Goal: Task Accomplishment & Management: Complete application form

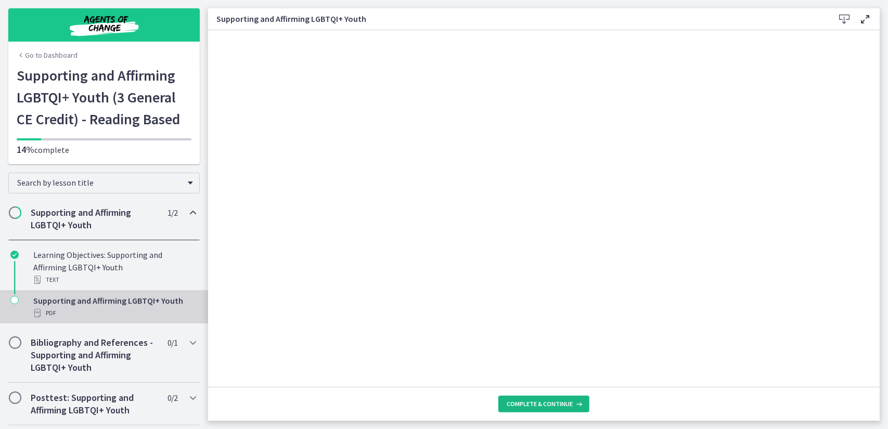
click at [539, 403] on span "Complete & continue" at bounding box center [540, 404] width 66 height 8
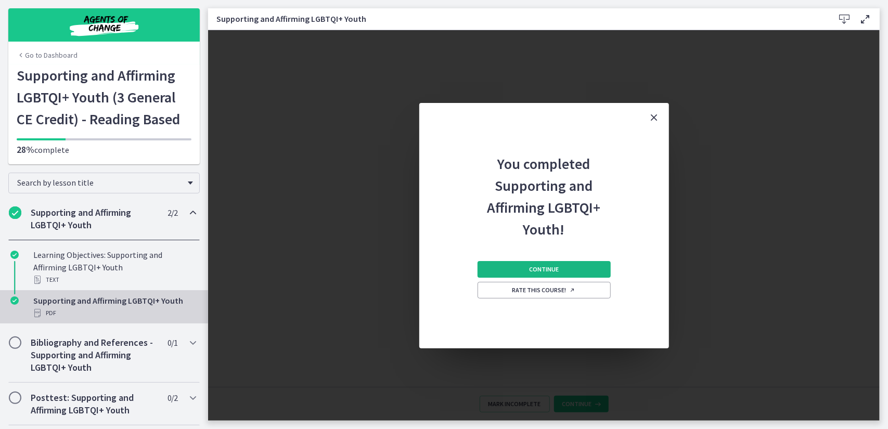
click at [527, 264] on button "Continue" at bounding box center [544, 269] width 133 height 17
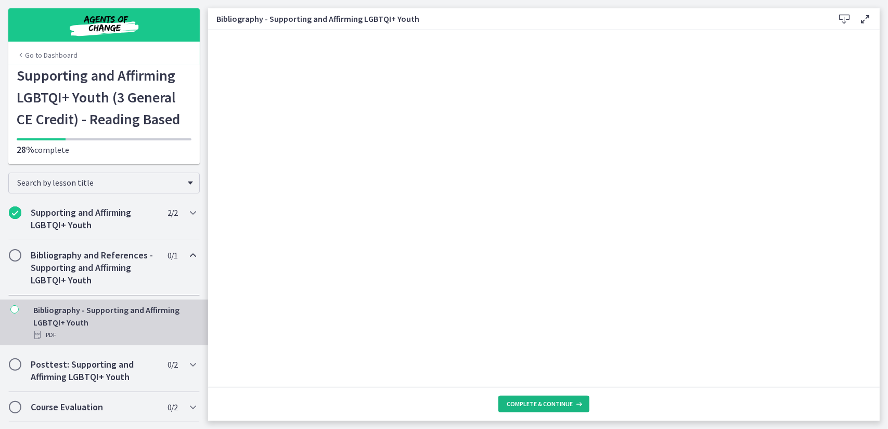
click at [536, 406] on span "Complete & continue" at bounding box center [540, 404] width 66 height 8
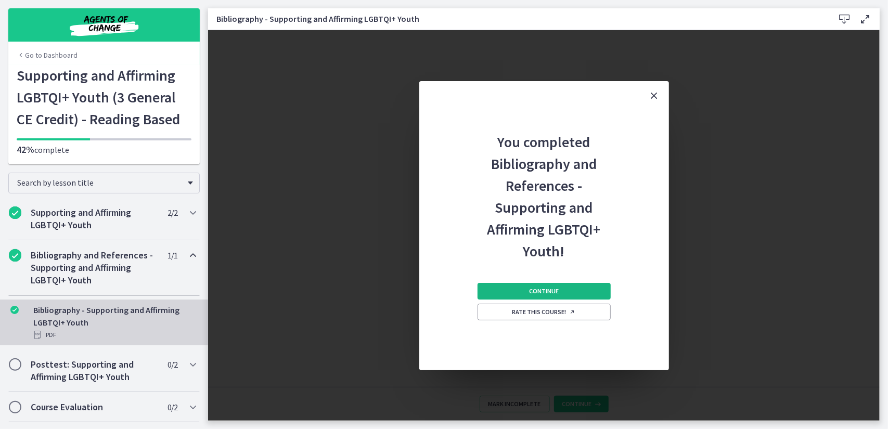
click at [522, 287] on button "Continue" at bounding box center [544, 291] width 133 height 17
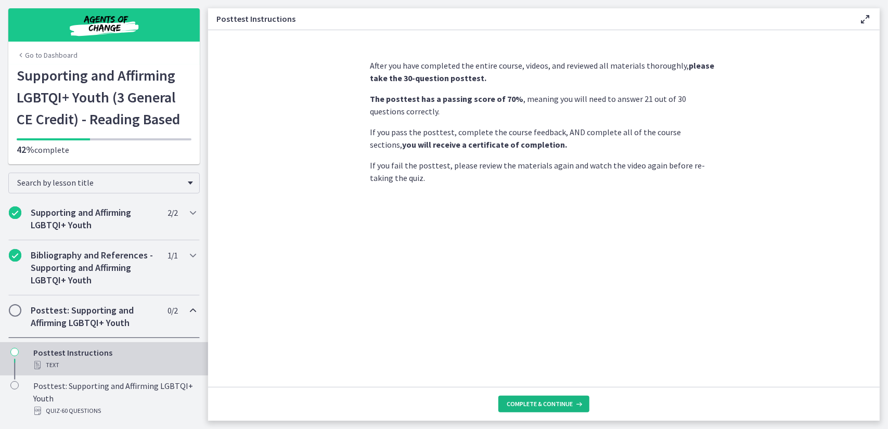
click at [556, 405] on span "Complete & continue" at bounding box center [540, 404] width 66 height 8
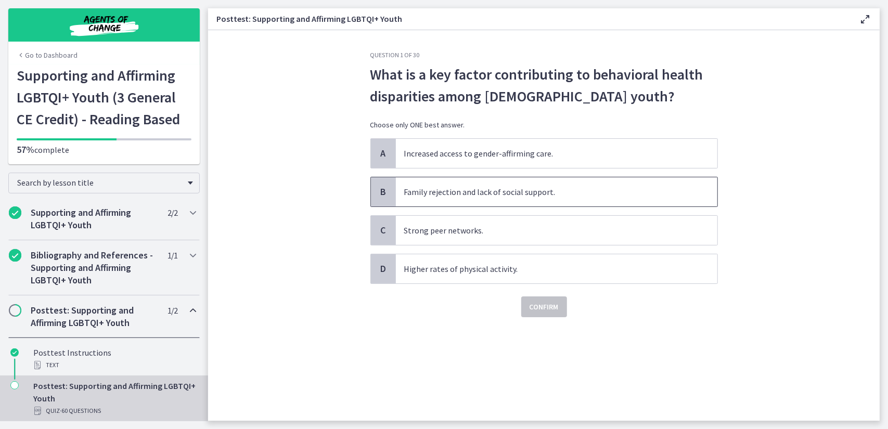
click at [501, 189] on span "Family rejection and lack of social support." at bounding box center [557, 191] width 322 height 29
click at [538, 308] on span "Confirm" at bounding box center [544, 307] width 29 height 12
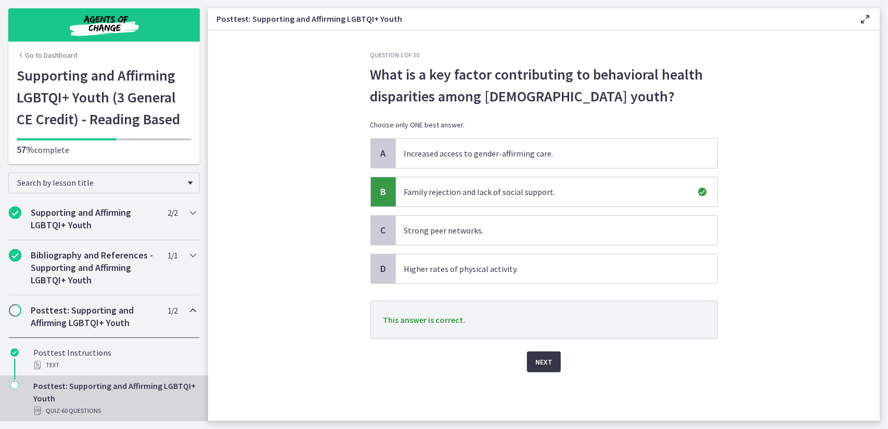
click at [548, 361] on span "Next" at bounding box center [544, 362] width 17 height 12
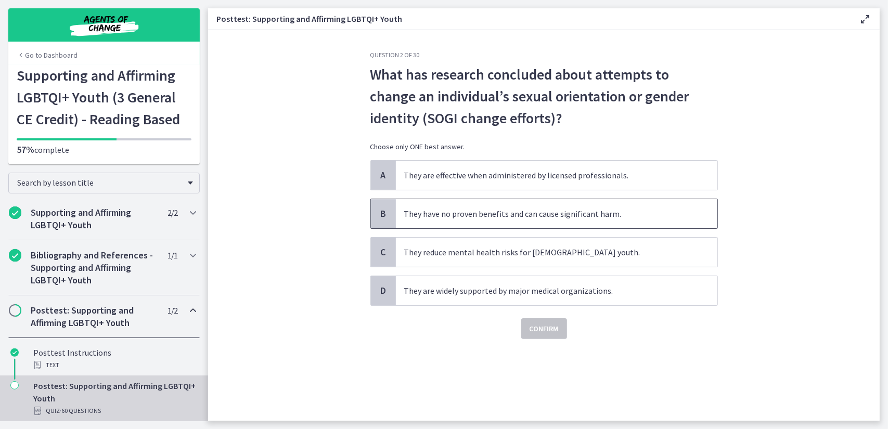
click at [468, 214] on span "They have no proven benefits and can cause significant harm." at bounding box center [557, 213] width 322 height 29
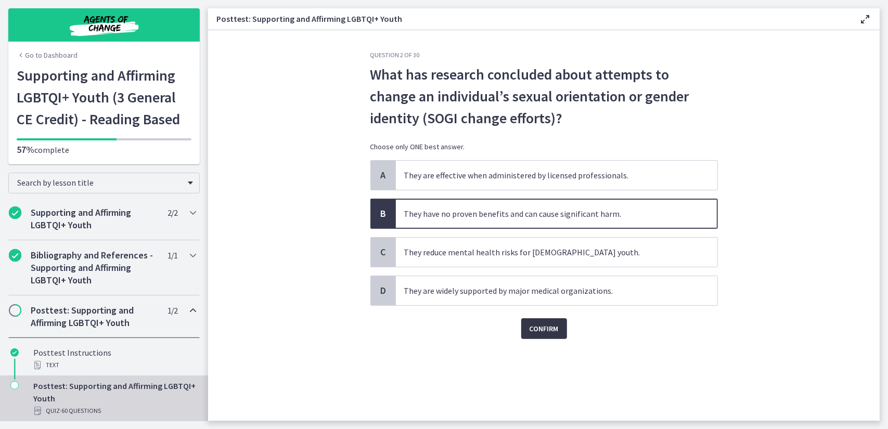
click at [544, 328] on span "Confirm" at bounding box center [544, 329] width 29 height 12
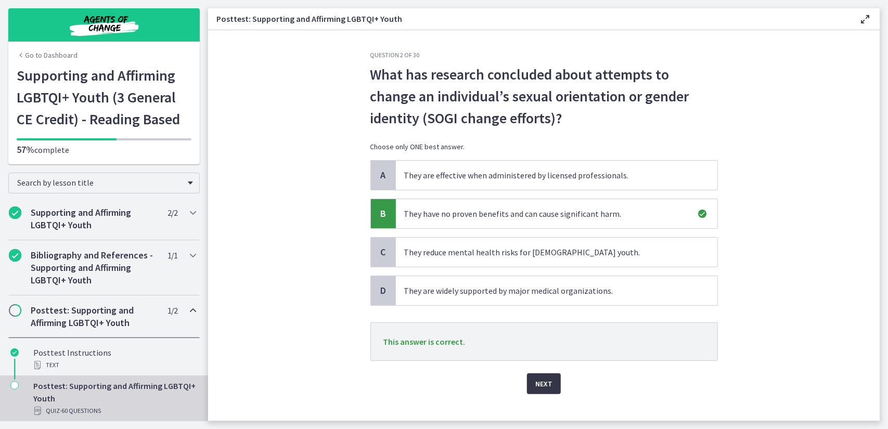
click at [553, 375] on button "Next" at bounding box center [544, 384] width 34 height 21
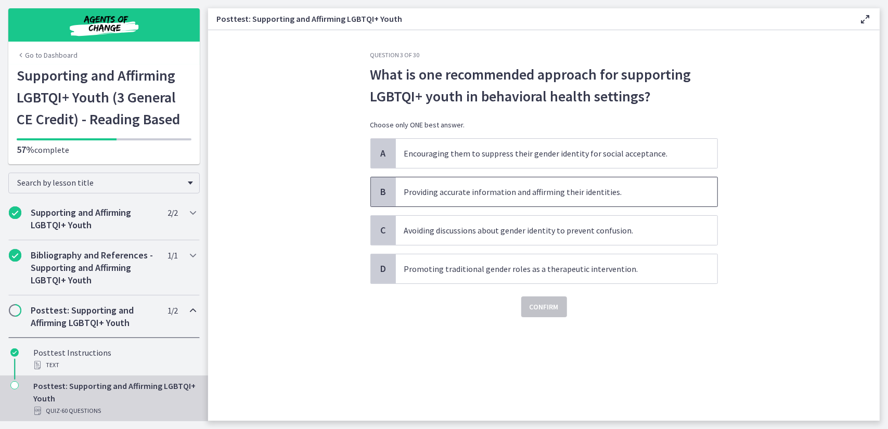
click at [501, 201] on span "Providing accurate information and affirming their identities." at bounding box center [557, 191] width 322 height 29
click at [531, 303] on span "Confirm" at bounding box center [544, 307] width 29 height 12
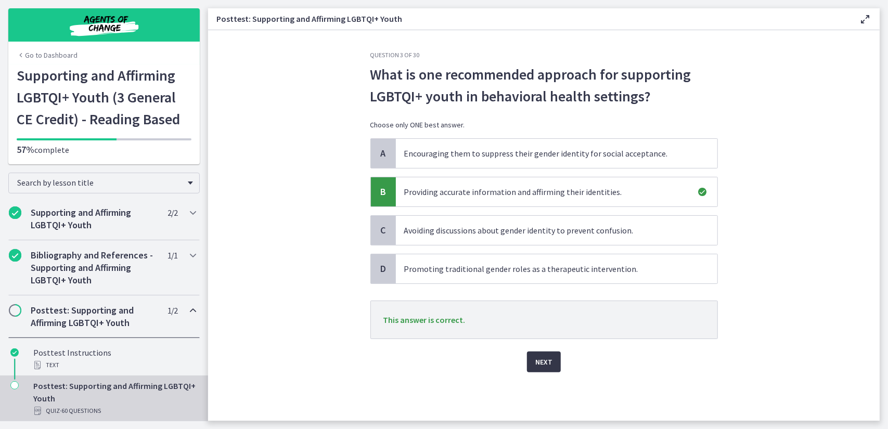
click at [554, 359] on button "Next" at bounding box center [544, 362] width 34 height 21
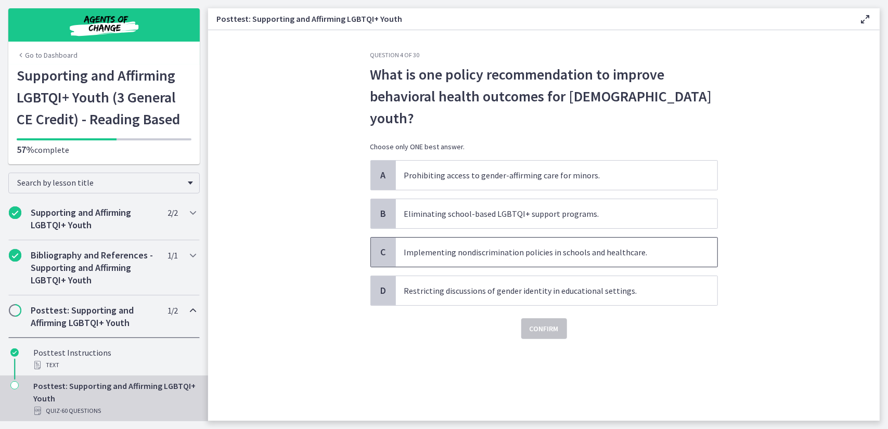
click at [488, 239] on span "Implementing nondiscrimination policies in schools and healthcare." at bounding box center [557, 252] width 322 height 29
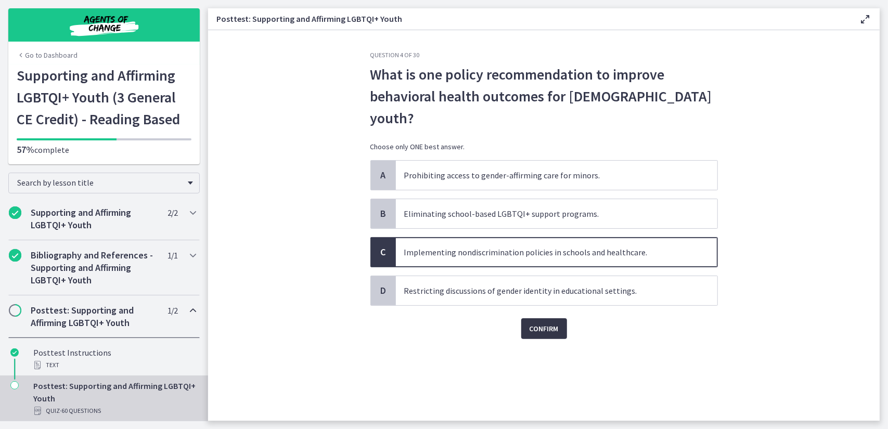
click at [536, 323] on span "Confirm" at bounding box center [544, 329] width 29 height 12
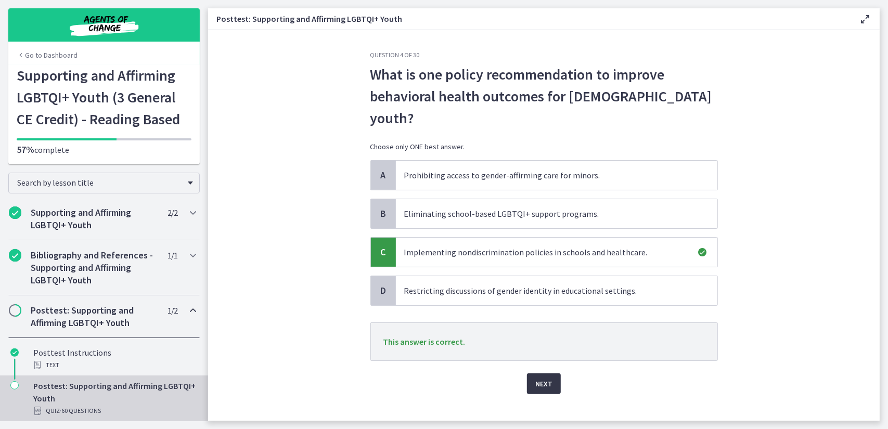
click at [552, 378] on span "Next" at bounding box center [544, 384] width 17 height 12
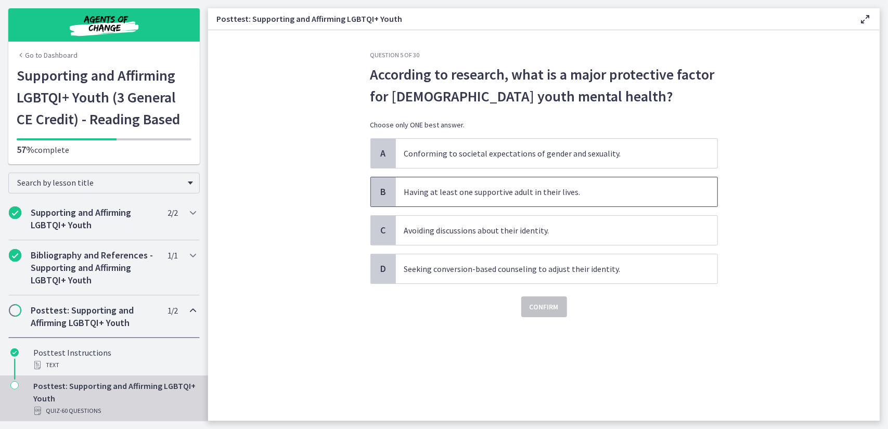
click at [490, 197] on span "Having at least one supportive adult in their lives." at bounding box center [557, 191] width 322 height 29
click at [550, 311] on span "Confirm" at bounding box center [544, 307] width 29 height 12
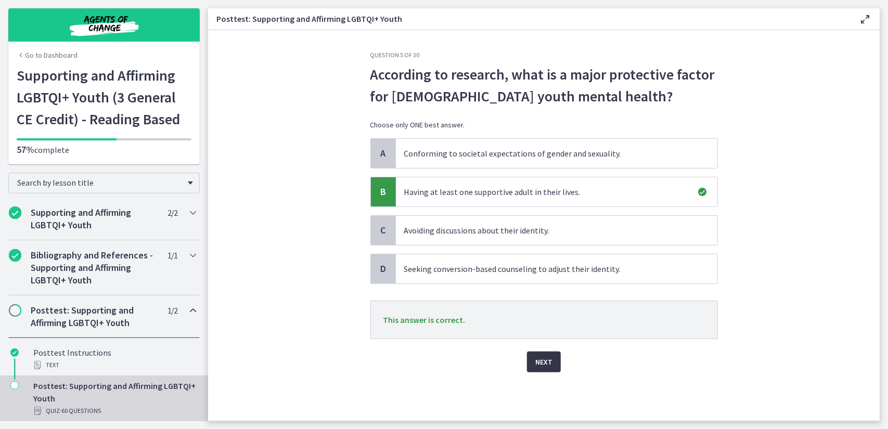
click at [551, 363] on span "Next" at bounding box center [544, 362] width 17 height 12
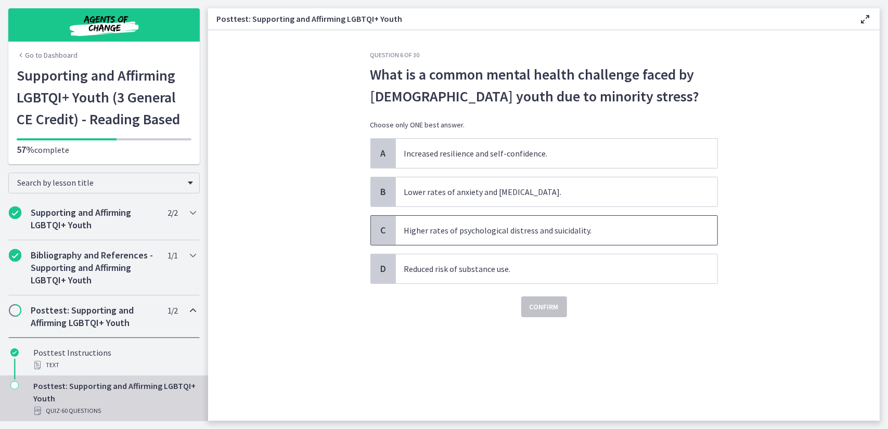
click at [489, 234] on span "Higher rates of psychological distress and suicidality." at bounding box center [557, 230] width 322 height 29
click at [543, 310] on span "Confirm" at bounding box center [544, 307] width 29 height 12
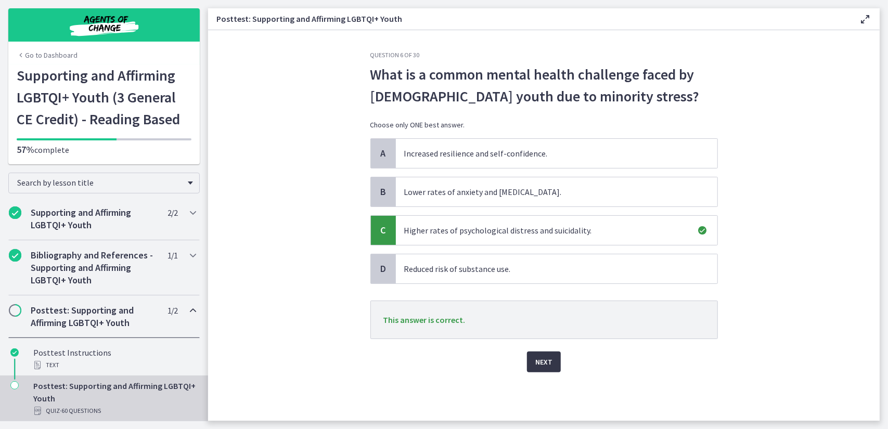
click at [552, 360] on span "Next" at bounding box center [544, 362] width 17 height 12
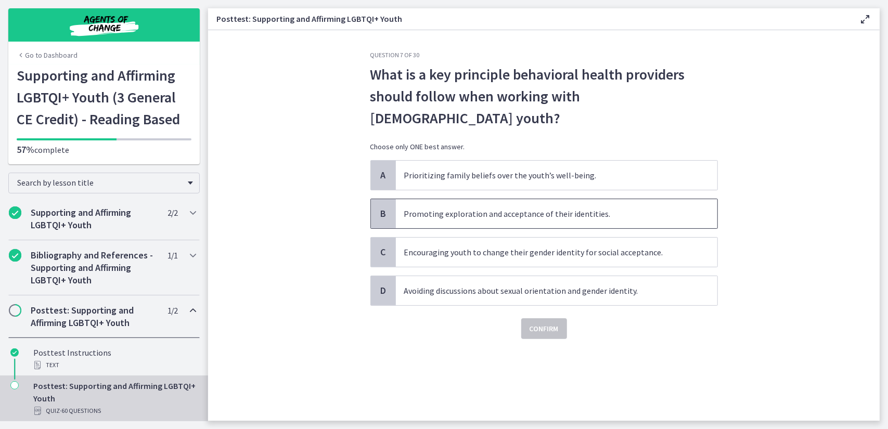
click at [538, 199] on span "Promoting exploration and acceptance of their identities." at bounding box center [557, 213] width 322 height 29
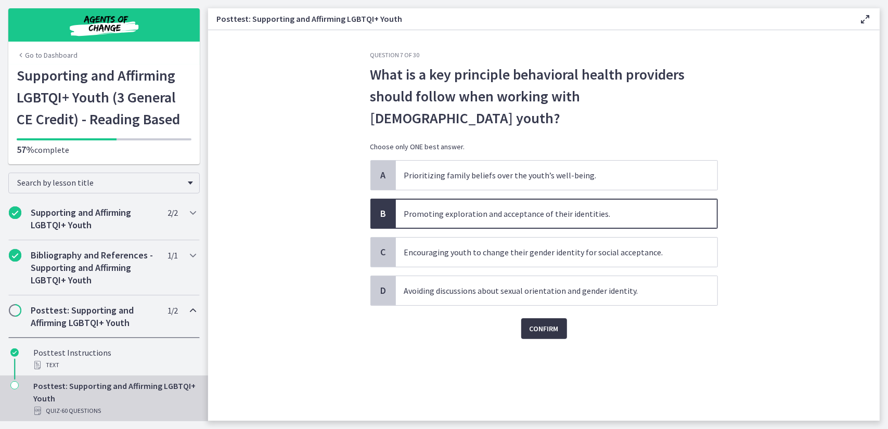
click at [543, 323] on span "Confirm" at bounding box center [544, 329] width 29 height 12
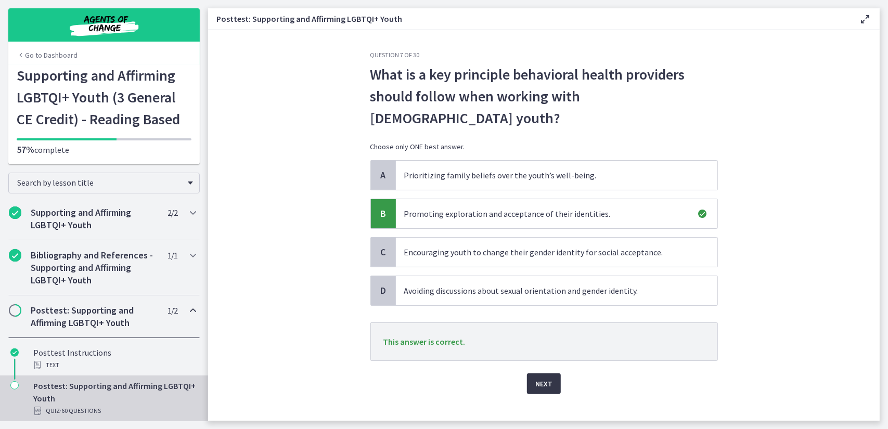
click at [549, 378] on span "Next" at bounding box center [544, 384] width 17 height 12
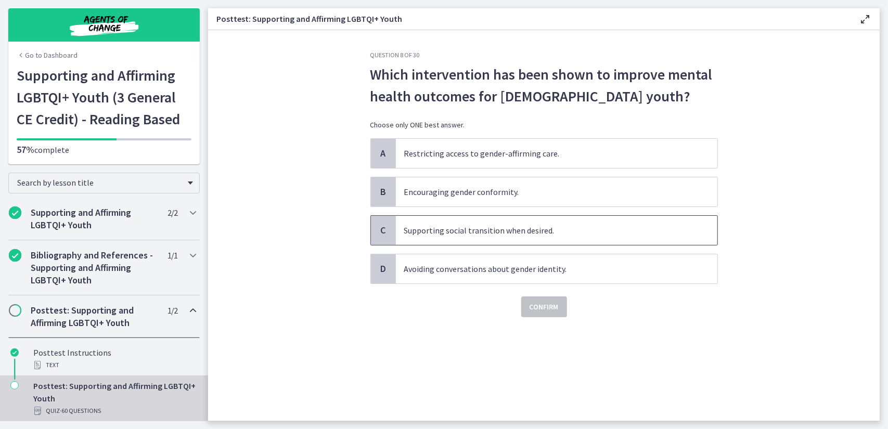
click at [498, 232] on span "Supporting social transition when desired." at bounding box center [557, 230] width 322 height 29
click at [544, 306] on span "Confirm" at bounding box center [544, 307] width 29 height 12
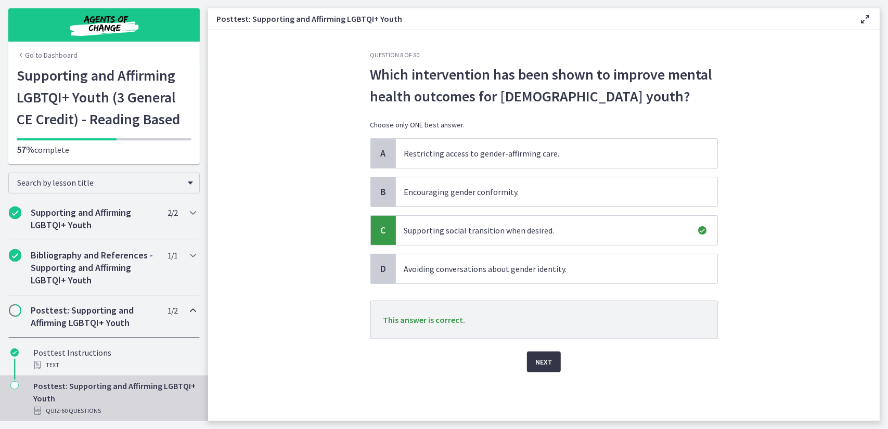
click at [552, 361] on span "Next" at bounding box center [544, 362] width 17 height 12
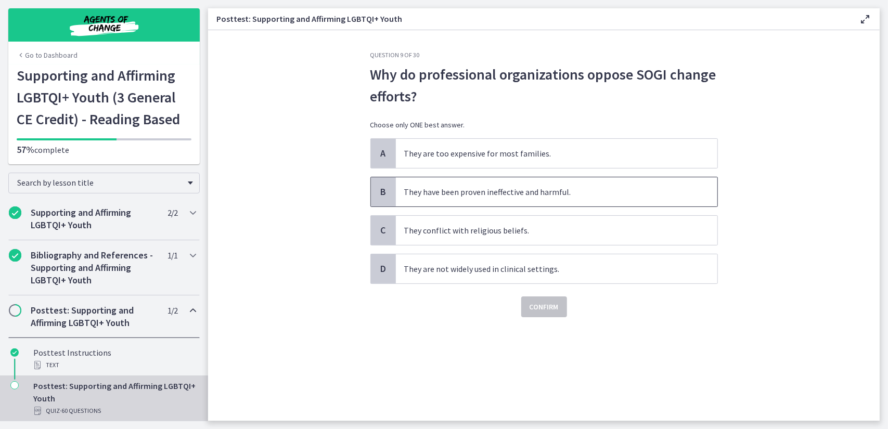
click at [519, 187] on span "They have been proven ineffective and harmful." at bounding box center [557, 191] width 322 height 29
click at [537, 304] on span "Confirm" at bounding box center [544, 307] width 29 height 12
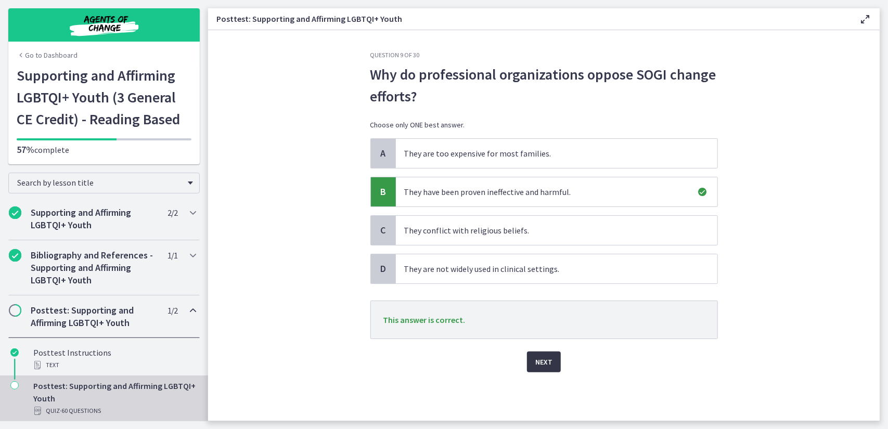
click at [538, 362] on span "Next" at bounding box center [544, 362] width 17 height 12
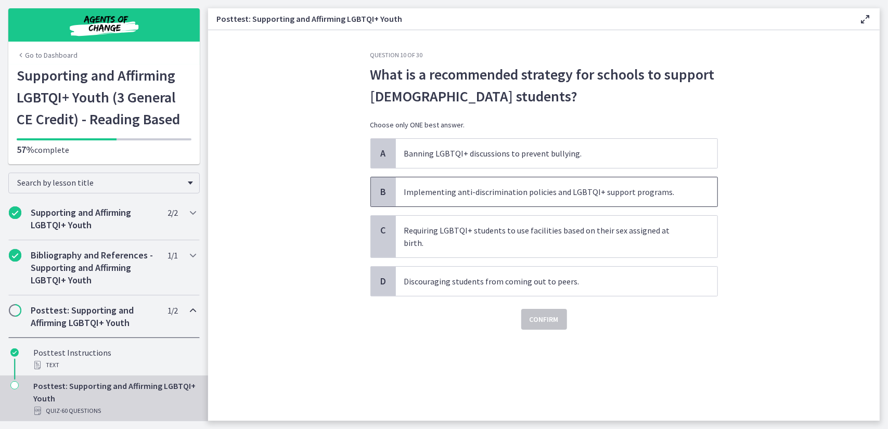
click at [484, 198] on span "Implementing anti-discrimination policies and LGBTQI+ support programs." at bounding box center [557, 191] width 322 height 29
click at [530, 313] on span "Confirm" at bounding box center [544, 319] width 29 height 12
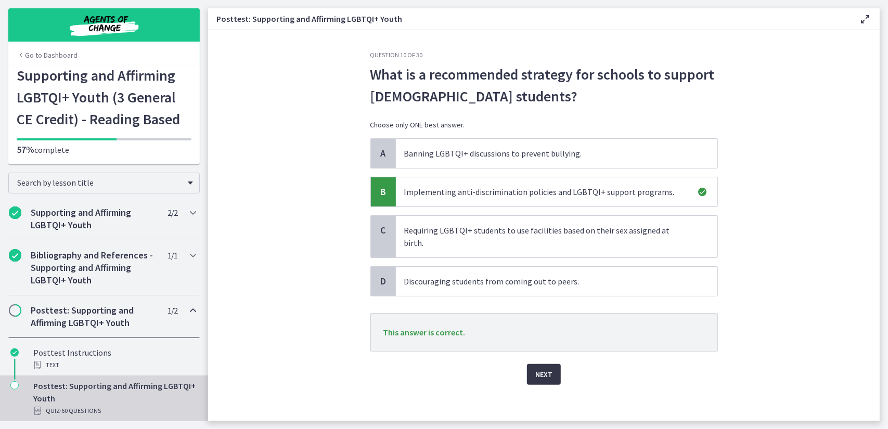
click at [546, 368] on span "Next" at bounding box center [544, 374] width 17 height 12
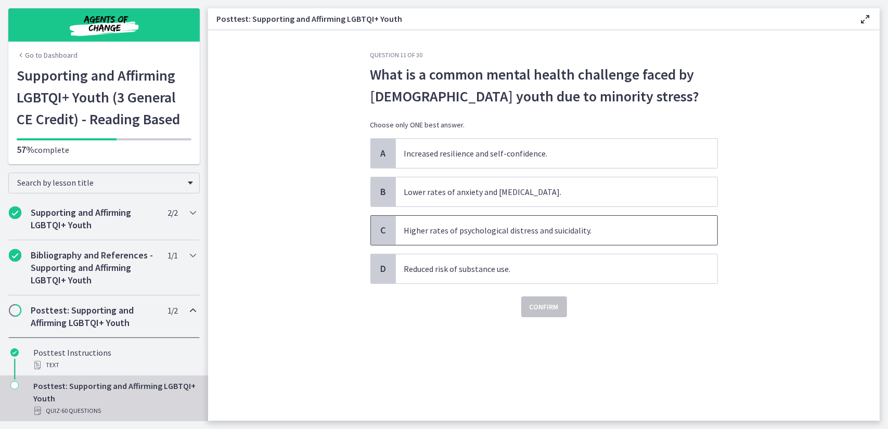
click at [475, 227] on span "Higher rates of psychological distress and suicidality." at bounding box center [557, 230] width 322 height 29
click at [537, 308] on span "Confirm" at bounding box center [544, 307] width 29 height 12
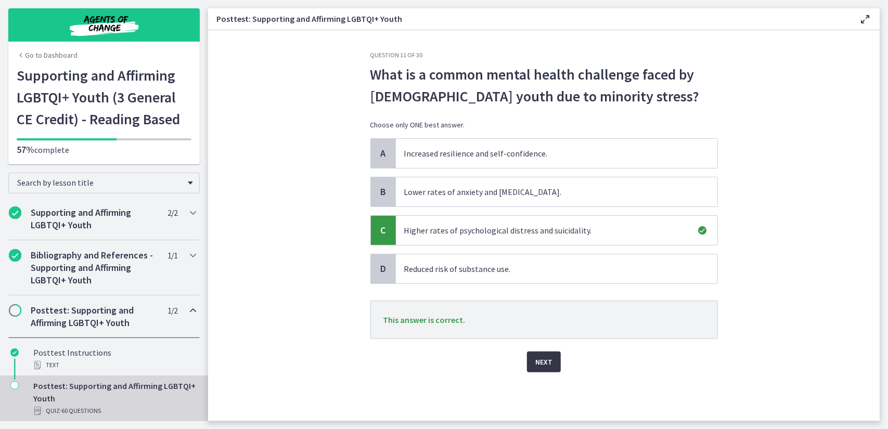
click at [544, 360] on span "Next" at bounding box center [544, 362] width 17 height 12
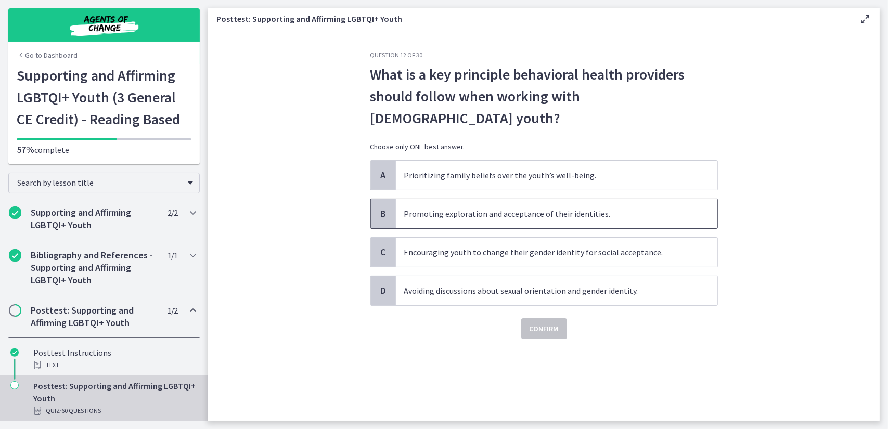
click at [505, 199] on span "Promoting exploration and acceptance of their identities." at bounding box center [557, 213] width 322 height 29
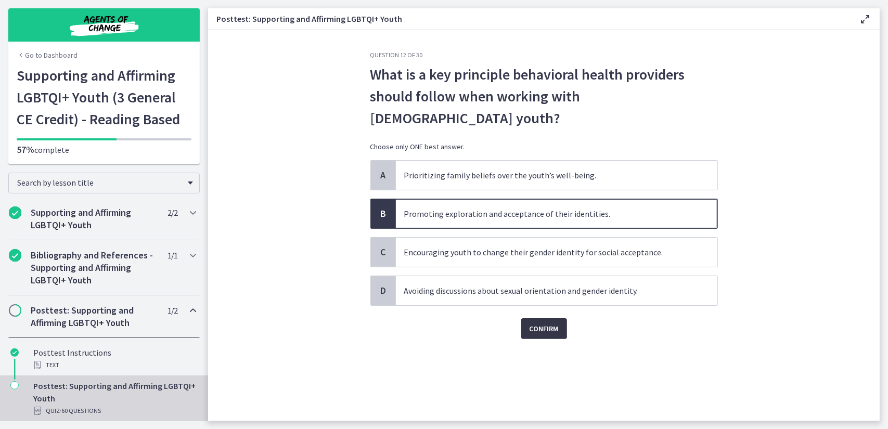
click at [533, 323] on span "Confirm" at bounding box center [544, 329] width 29 height 12
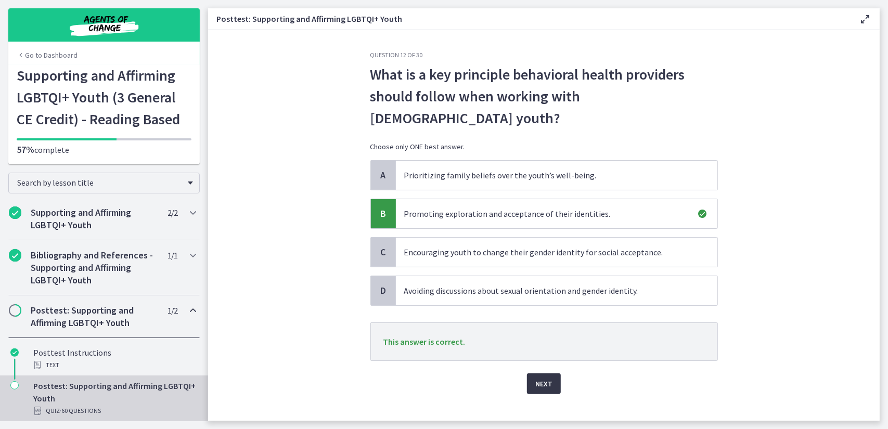
click at [544, 378] on span "Next" at bounding box center [544, 384] width 17 height 12
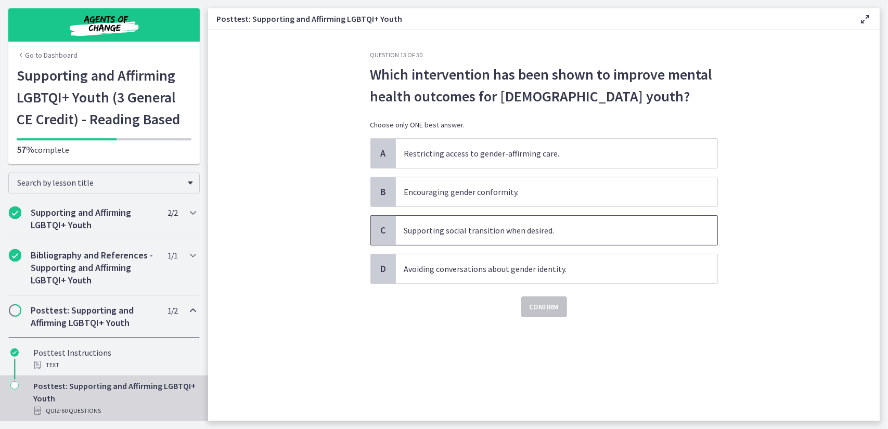
click at [507, 230] on span "Supporting social transition when desired." at bounding box center [557, 230] width 322 height 29
click at [543, 309] on span "Confirm" at bounding box center [544, 307] width 29 height 12
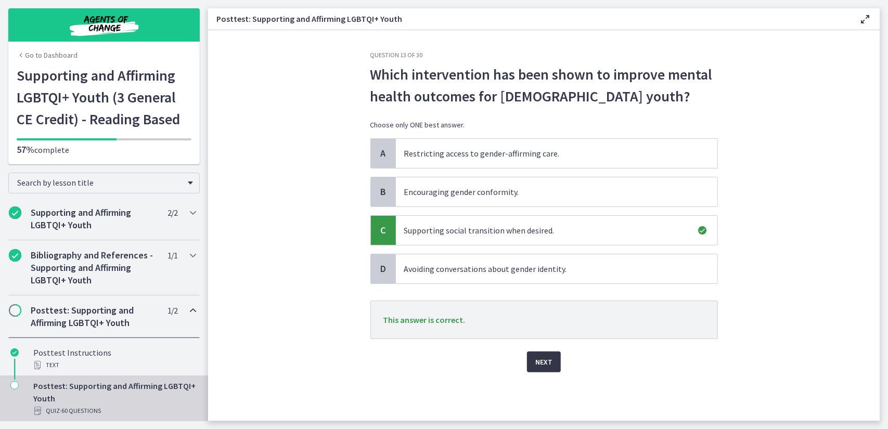
click at [544, 365] on span "Next" at bounding box center [544, 362] width 17 height 12
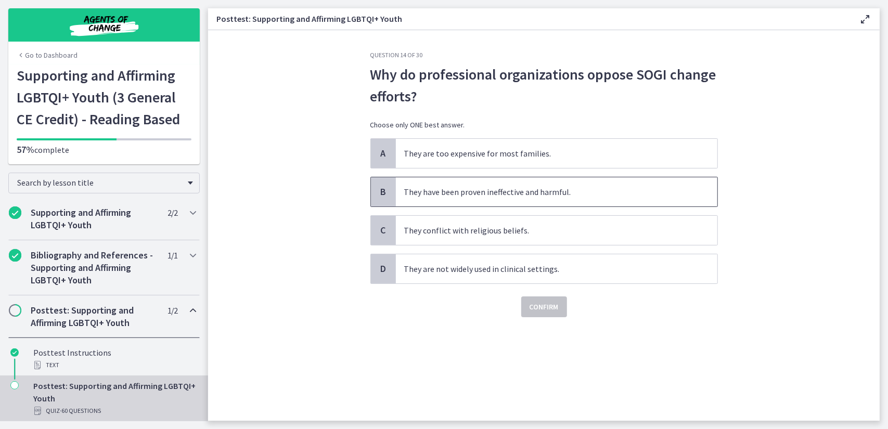
click at [514, 195] on span "They have been proven ineffective and harmful." at bounding box center [557, 191] width 322 height 29
click at [542, 302] on span "Confirm" at bounding box center [544, 307] width 29 height 12
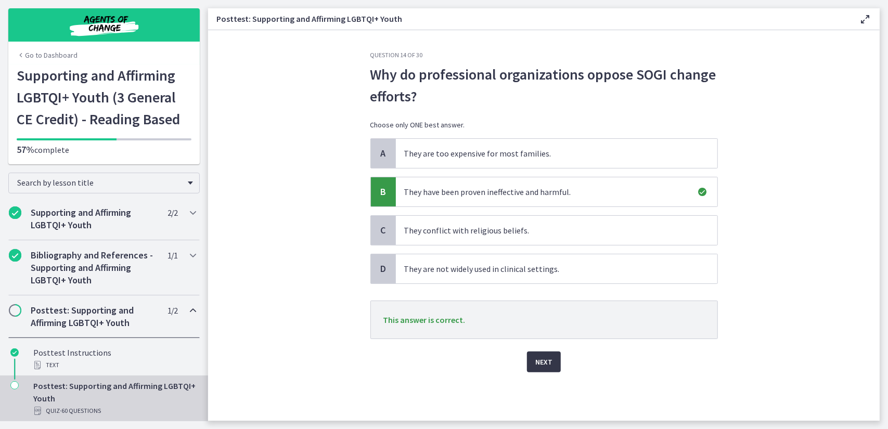
click at [545, 358] on span "Next" at bounding box center [544, 362] width 17 height 12
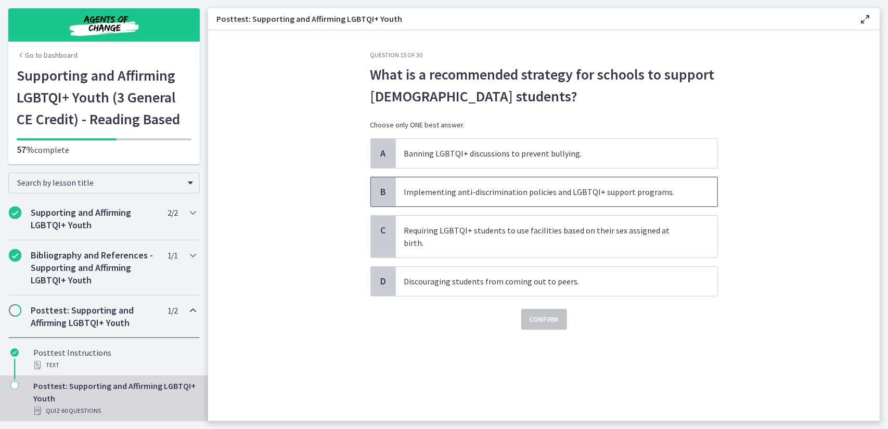
click at [530, 195] on span "Implementing anti-discrimination policies and LGBTQI+ support programs." at bounding box center [557, 191] width 322 height 29
click at [547, 313] on span "Confirm" at bounding box center [544, 319] width 29 height 12
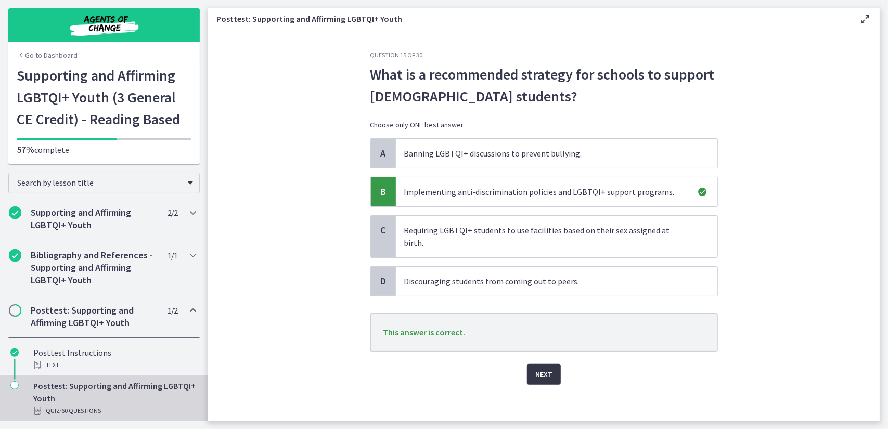
click at [544, 368] on span "Next" at bounding box center [544, 374] width 17 height 12
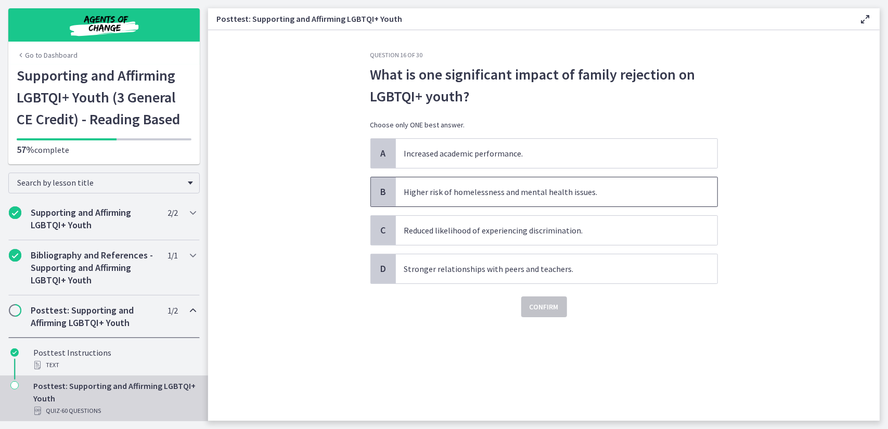
click at [533, 190] on span "Higher risk of homelessness and mental health issues." at bounding box center [557, 191] width 322 height 29
click at [551, 310] on span "Confirm" at bounding box center [544, 307] width 29 height 12
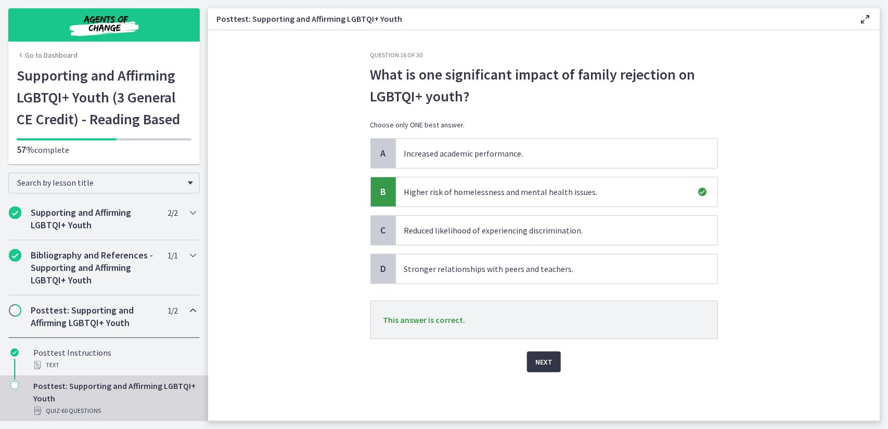
click at [545, 363] on span "Next" at bounding box center [544, 362] width 17 height 12
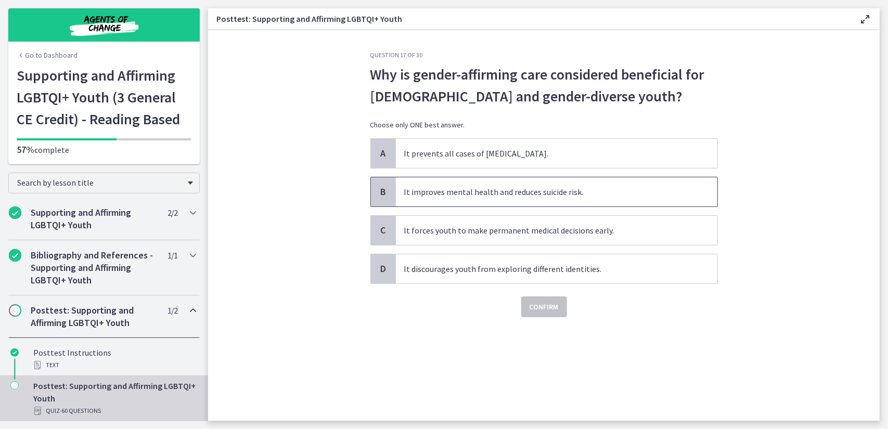
click at [492, 194] on span "It improves mental health and reduces suicide risk." at bounding box center [557, 191] width 322 height 29
click at [540, 309] on span "Confirm" at bounding box center [544, 307] width 29 height 12
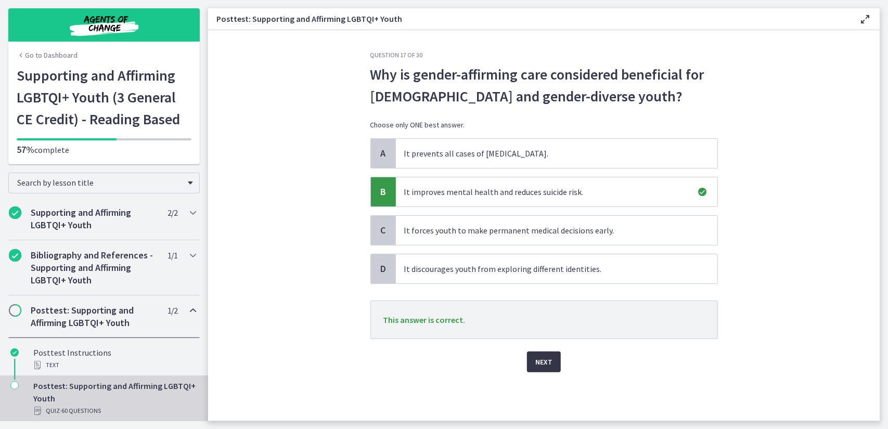
click at [550, 359] on span "Next" at bounding box center [544, 362] width 17 height 12
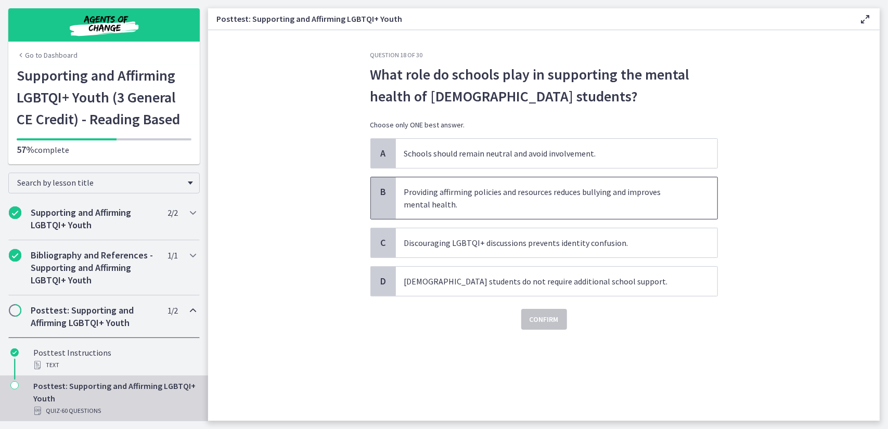
click at [513, 197] on span "Providing affirming policies and resources reduces bullying and improves mental…" at bounding box center [557, 198] width 322 height 42
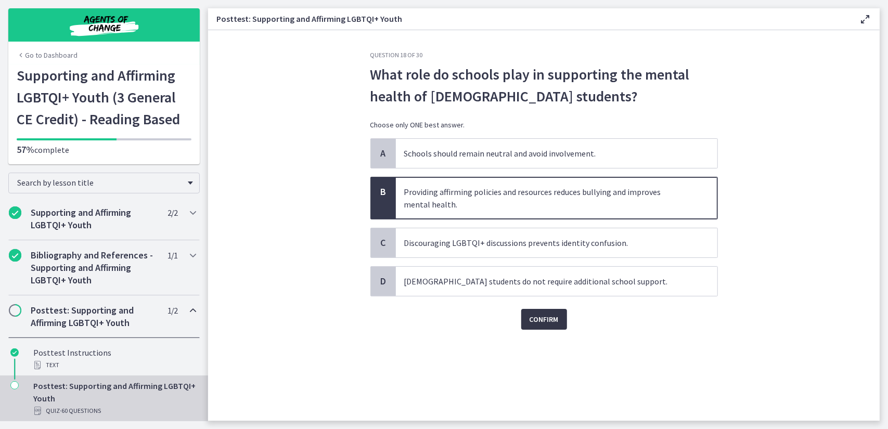
click at [540, 325] on button "Confirm" at bounding box center [545, 319] width 46 height 21
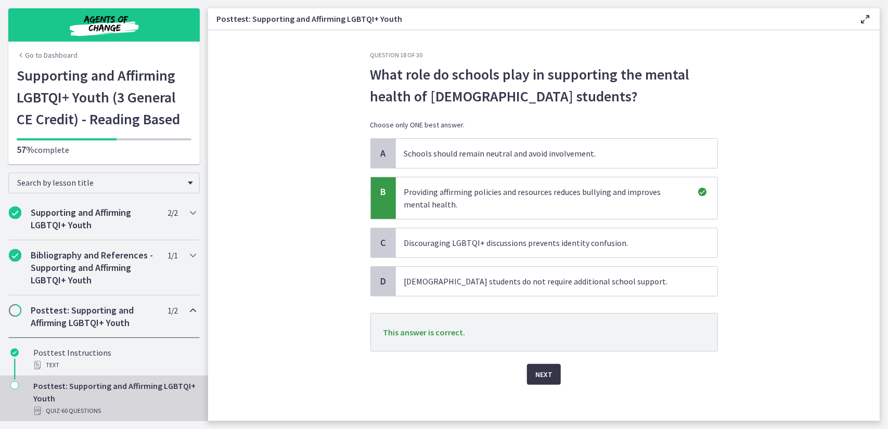
click at [550, 374] on button "Next" at bounding box center [544, 374] width 34 height 21
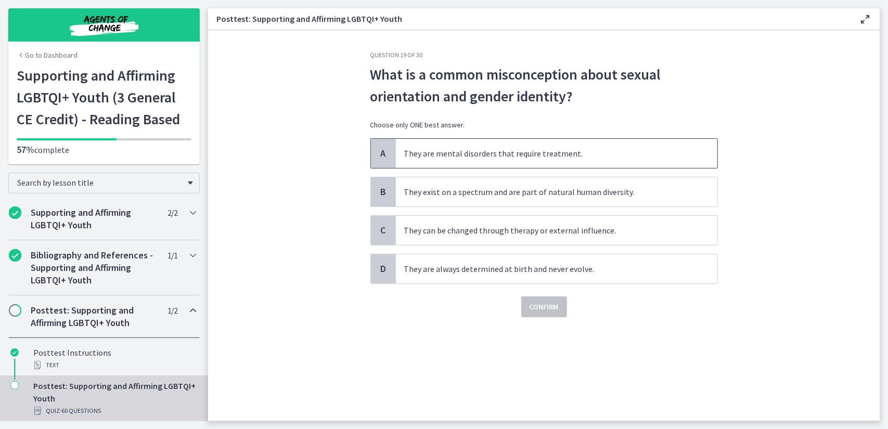
click at [494, 156] on span "They are mental disorders that require treatment." at bounding box center [557, 153] width 322 height 29
click at [536, 313] on button "Confirm" at bounding box center [545, 307] width 46 height 21
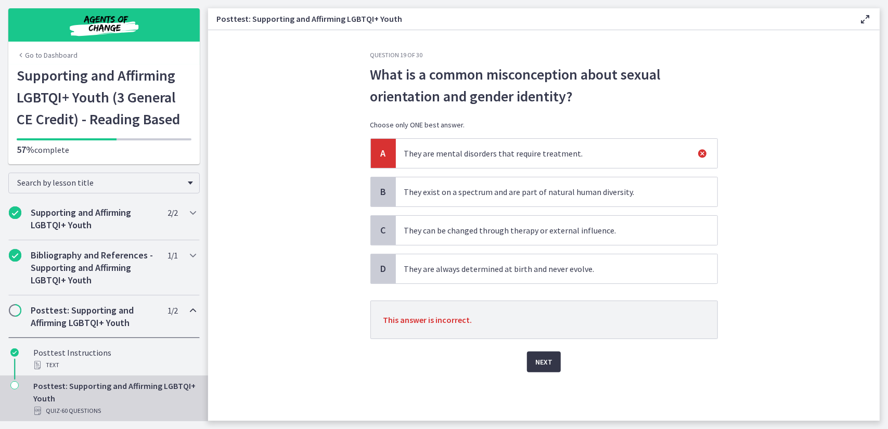
click at [542, 363] on span "Next" at bounding box center [544, 362] width 17 height 12
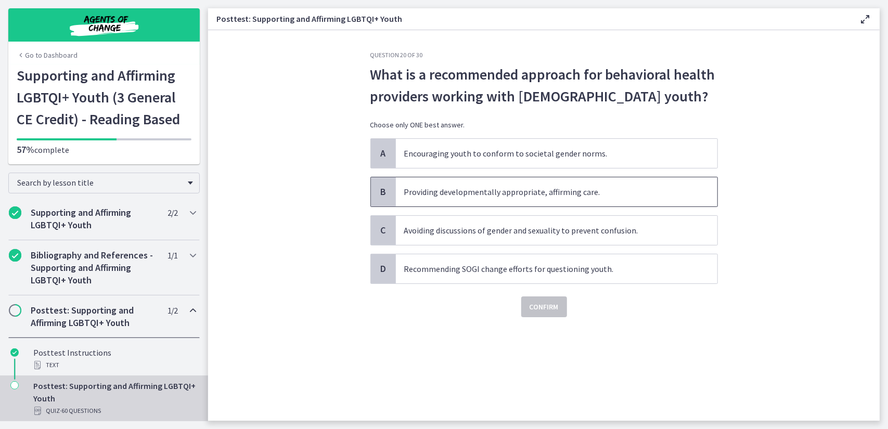
click at [493, 199] on span "Providing developmentally appropriate, affirming care." at bounding box center [557, 191] width 322 height 29
click at [539, 311] on span "Confirm" at bounding box center [544, 307] width 29 height 12
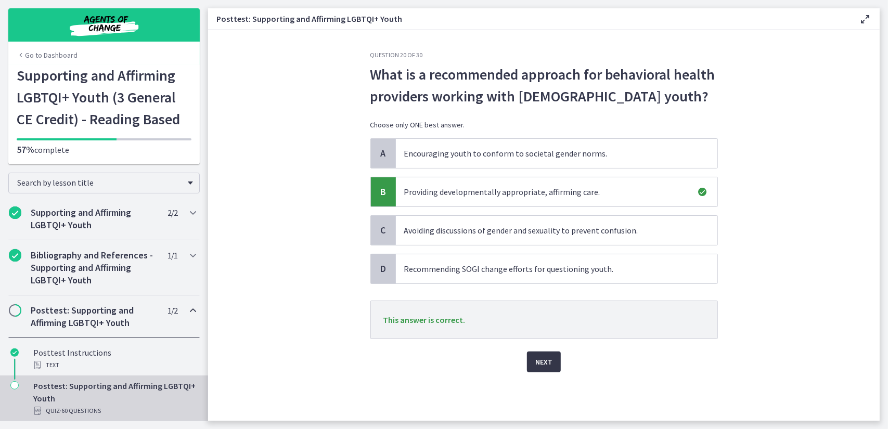
click at [540, 356] on span "Next" at bounding box center [544, 362] width 17 height 12
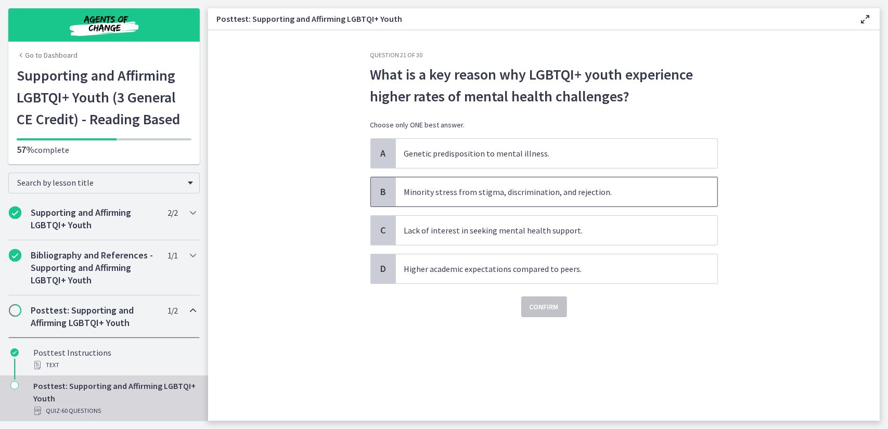
click at [493, 193] on span "Minority stress from stigma, discrimination, and rejection." at bounding box center [557, 191] width 322 height 29
click at [536, 308] on span "Confirm" at bounding box center [544, 307] width 29 height 12
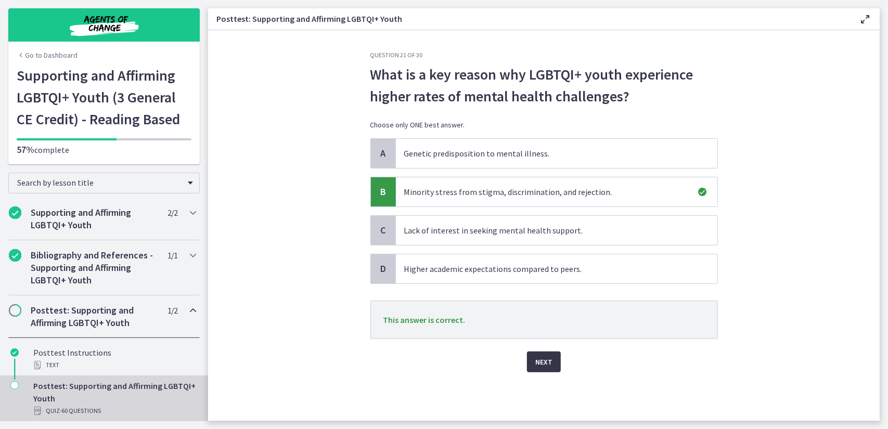
click at [539, 360] on span "Next" at bounding box center [544, 362] width 17 height 12
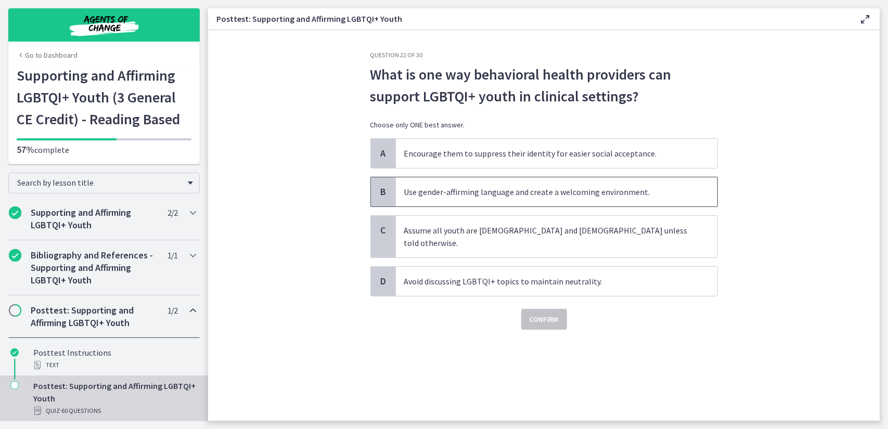
click at [506, 200] on span "Use gender-affirming language and create a welcoming environment." at bounding box center [557, 191] width 322 height 29
click at [544, 313] on span "Confirm" at bounding box center [544, 319] width 29 height 12
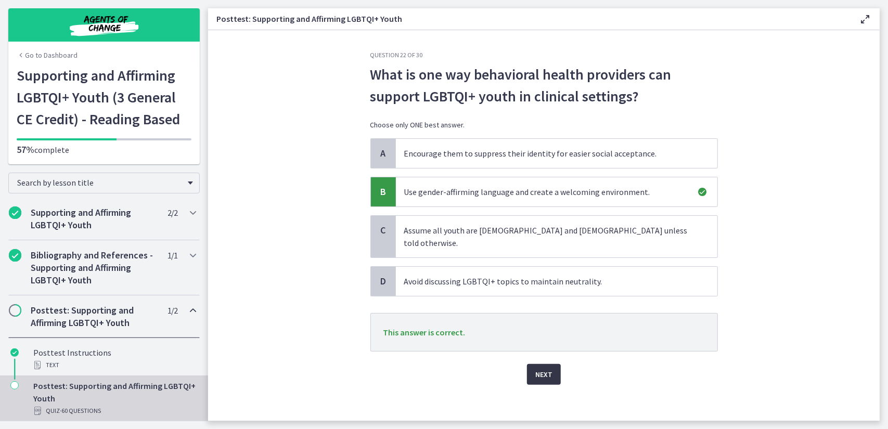
click at [539, 368] on span "Next" at bounding box center [544, 374] width 17 height 12
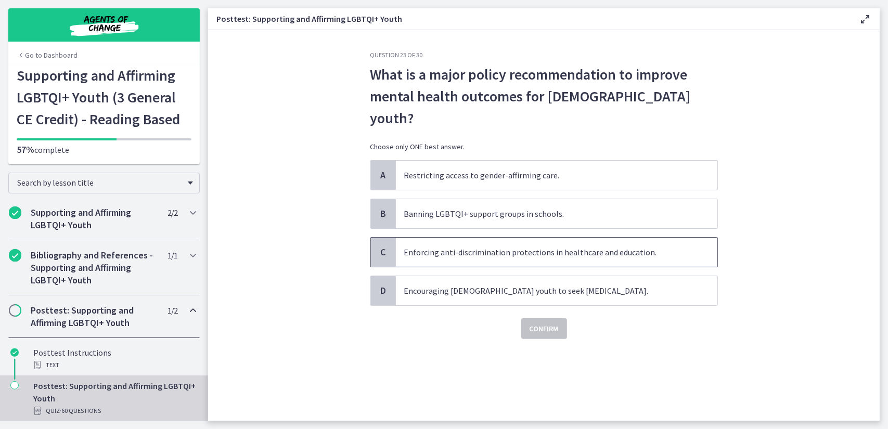
click at [498, 238] on span "Enforcing anti-discrimination protections in healthcare and education." at bounding box center [557, 252] width 322 height 29
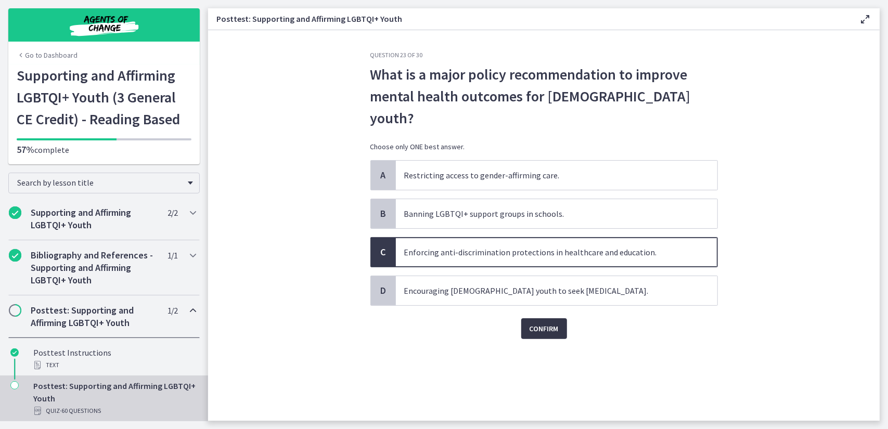
click at [539, 323] on span "Confirm" at bounding box center [544, 329] width 29 height 12
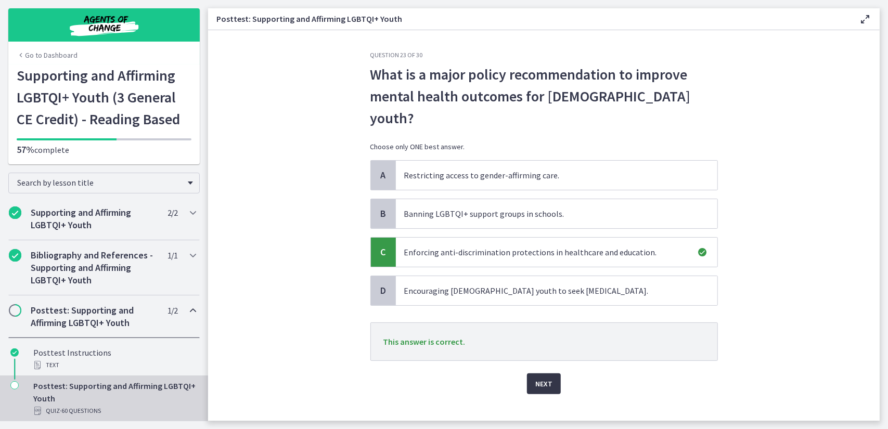
click at [544, 378] on span "Next" at bounding box center [544, 384] width 17 height 12
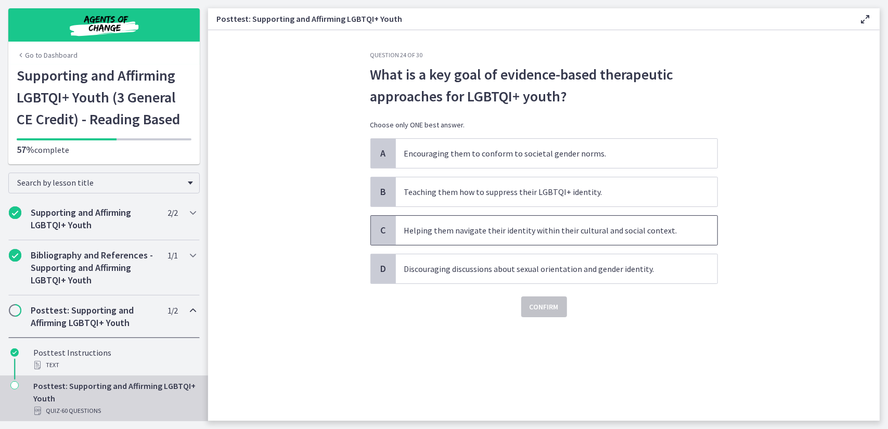
click at [517, 228] on span "Helping them navigate their identity within their cultural and social context." at bounding box center [557, 230] width 322 height 29
click at [541, 307] on span "Confirm" at bounding box center [544, 307] width 29 height 12
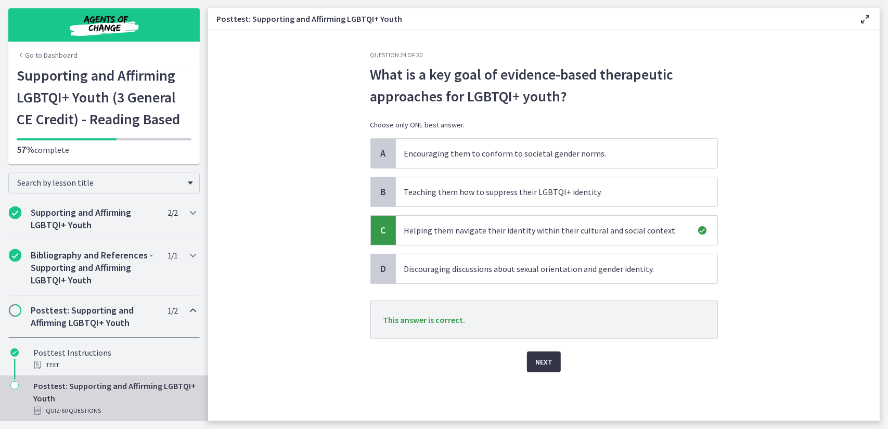
click at [553, 355] on button "Next" at bounding box center [544, 362] width 34 height 21
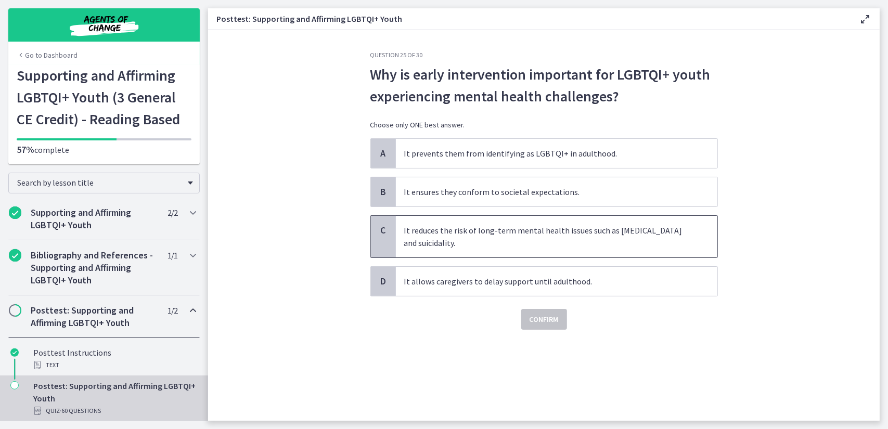
click at [495, 238] on span "It reduces the risk of long-term mental health issues such as [MEDICAL_DATA] an…" at bounding box center [557, 237] width 322 height 42
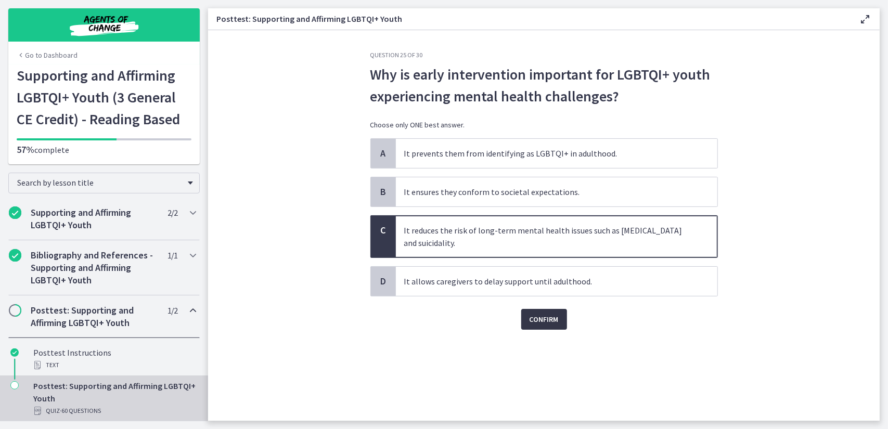
click at [539, 319] on span "Confirm" at bounding box center [544, 319] width 29 height 12
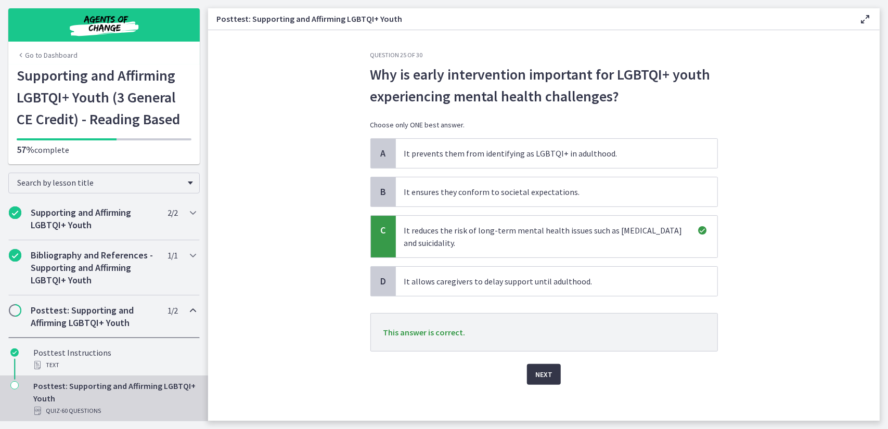
click at [540, 378] on span "Next" at bounding box center [544, 374] width 17 height 12
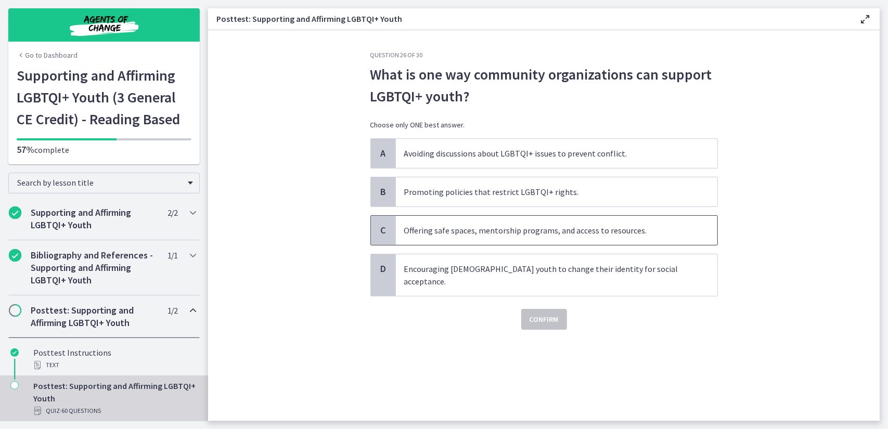
click at [490, 227] on span "Offering safe spaces, mentorship programs, and access to resources." at bounding box center [557, 230] width 322 height 29
click at [544, 313] on span "Confirm" at bounding box center [544, 319] width 29 height 12
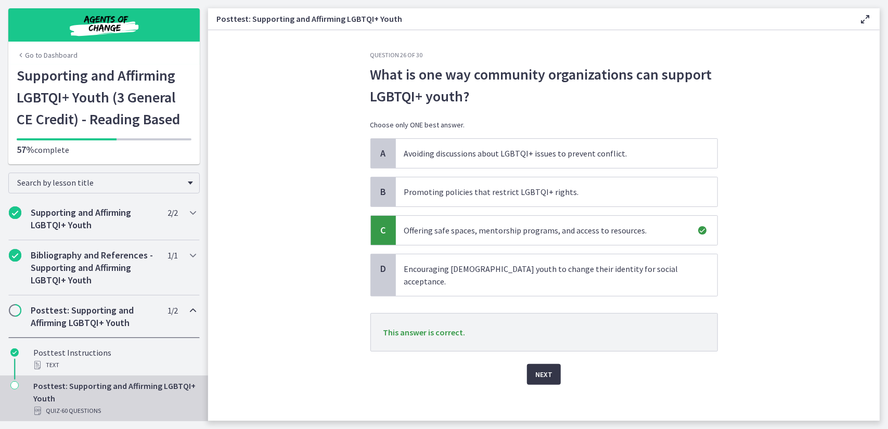
click at [546, 368] on span "Next" at bounding box center [544, 374] width 17 height 12
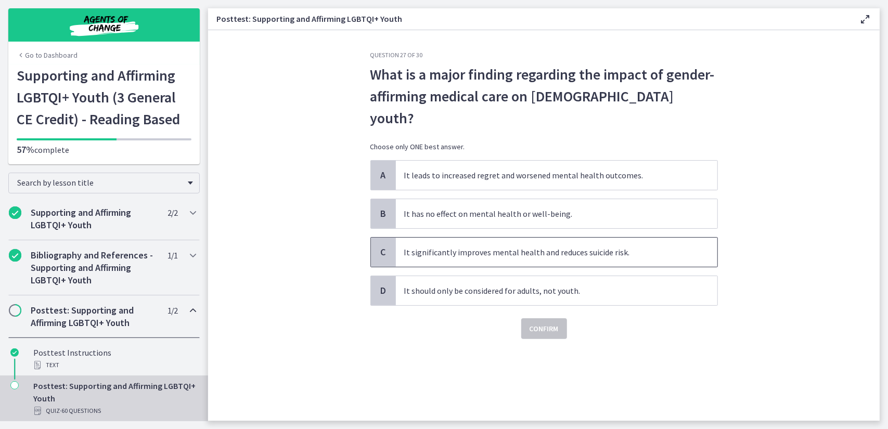
click at [527, 238] on span "It significantly improves mental health and reduces suicide risk." at bounding box center [557, 252] width 322 height 29
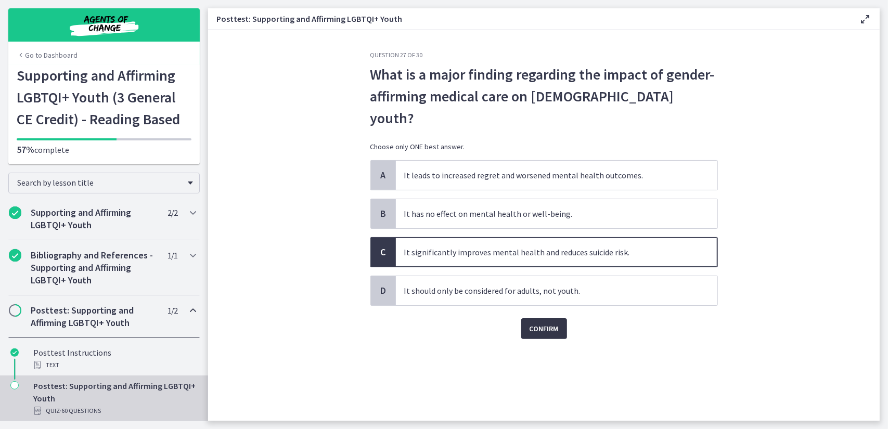
click at [547, 323] on span "Confirm" at bounding box center [544, 329] width 29 height 12
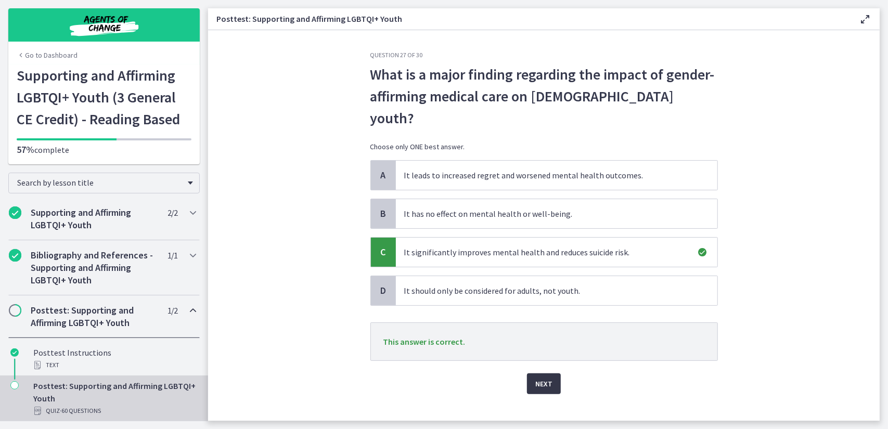
click at [540, 378] on span "Next" at bounding box center [544, 384] width 17 height 12
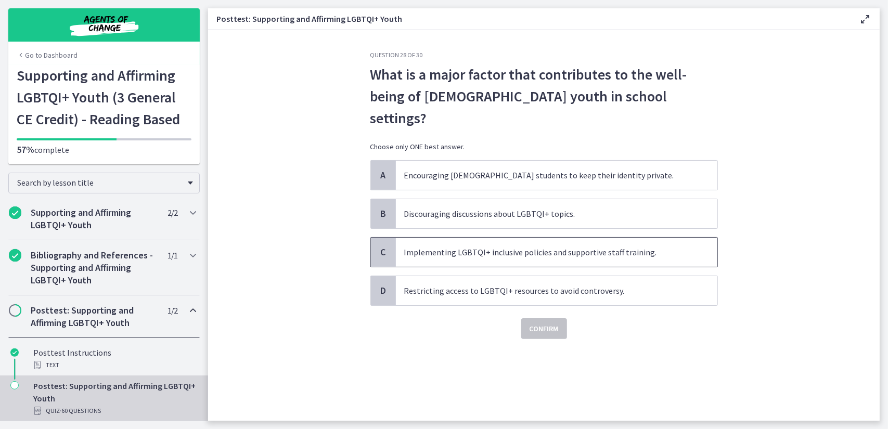
click at [540, 238] on span "Implementing LGBTQI+ inclusive policies and supportive staff training." at bounding box center [557, 252] width 322 height 29
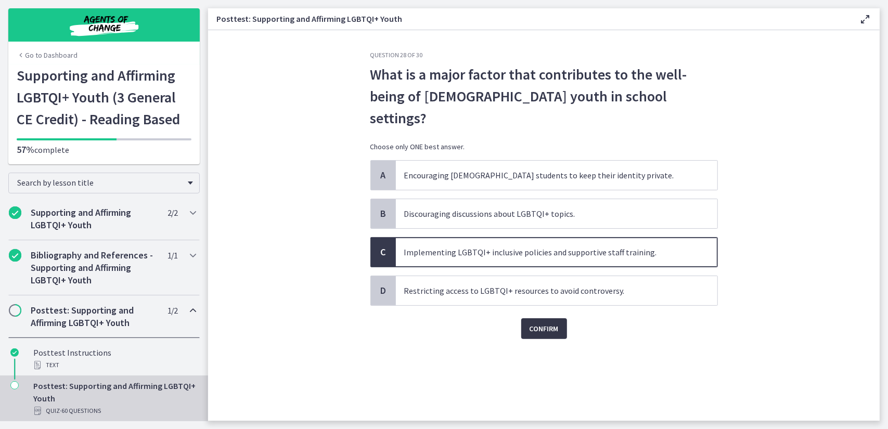
click at [550, 323] on span "Confirm" at bounding box center [544, 329] width 29 height 12
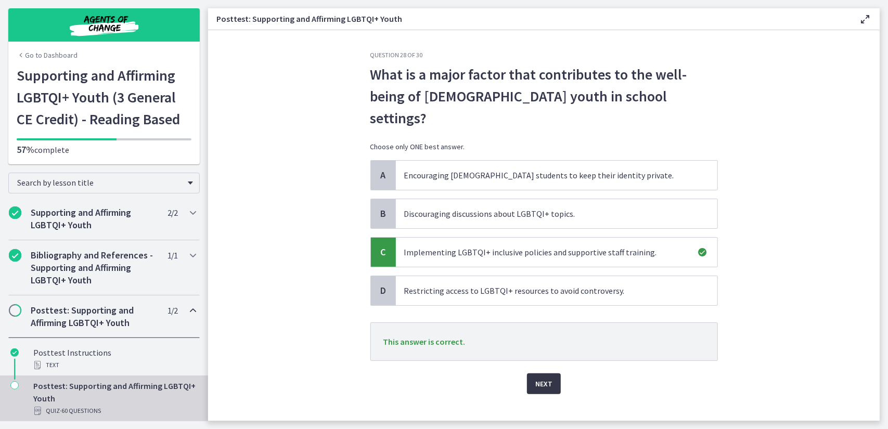
click at [555, 374] on button "Next" at bounding box center [544, 384] width 34 height 21
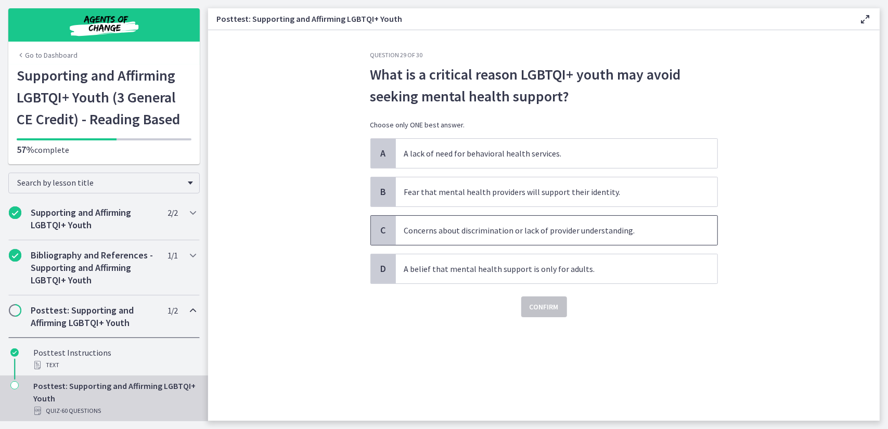
click at [539, 233] on span "Concerns about discrimination or lack of provider understanding." at bounding box center [557, 230] width 322 height 29
click at [556, 304] on span "Confirm" at bounding box center [544, 307] width 29 height 12
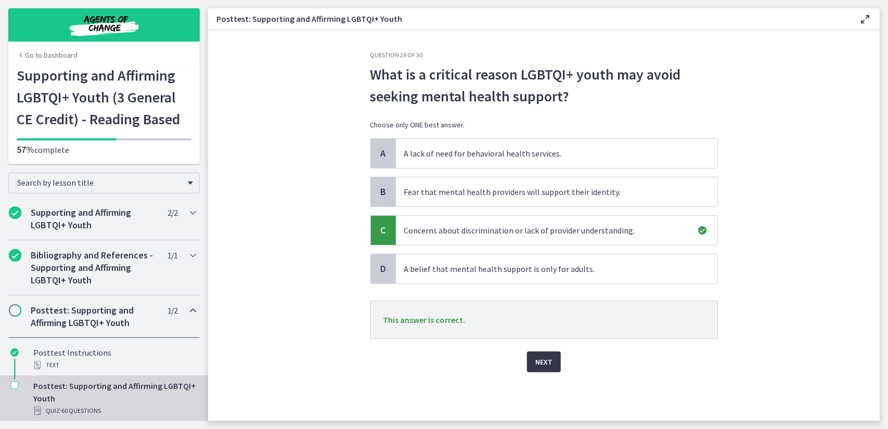
click at [539, 368] on button "Next" at bounding box center [544, 362] width 34 height 21
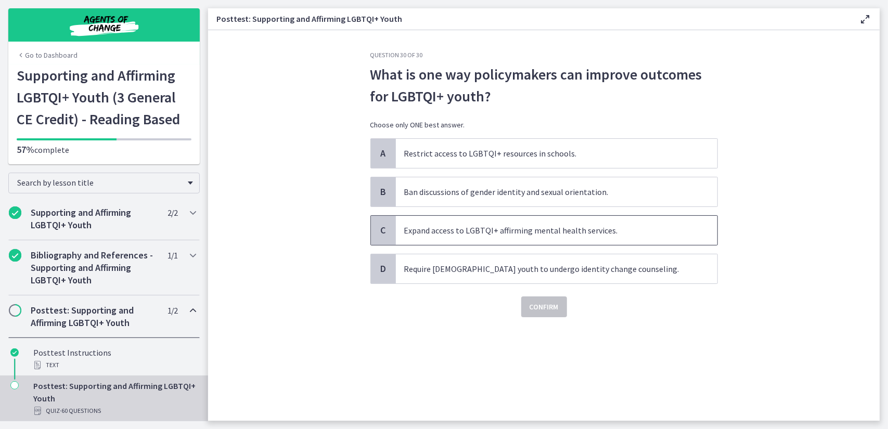
click at [530, 233] on span "Expand access to LGBTQI+ affirming mental health services." at bounding box center [557, 230] width 322 height 29
click at [541, 309] on span "Confirm" at bounding box center [544, 307] width 29 height 12
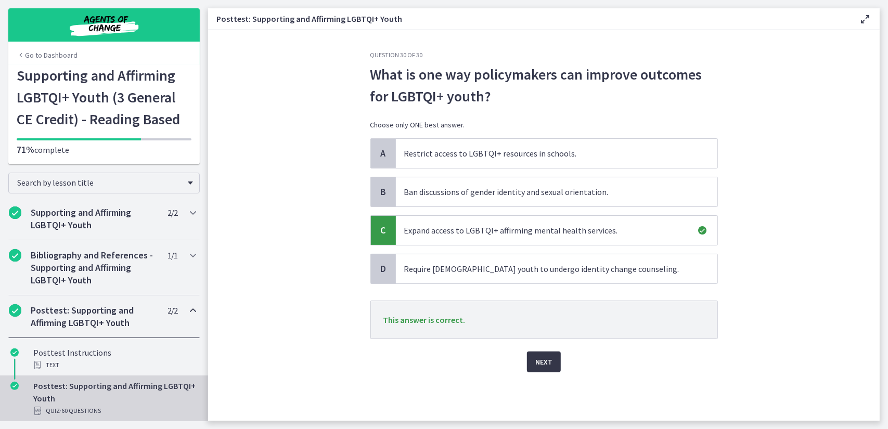
click at [540, 362] on span "Next" at bounding box center [544, 362] width 17 height 12
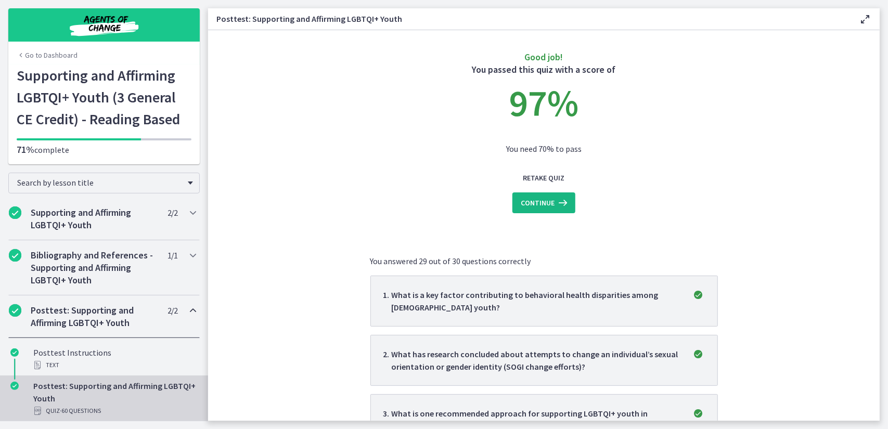
click at [550, 199] on span "Continue" at bounding box center [538, 203] width 34 height 12
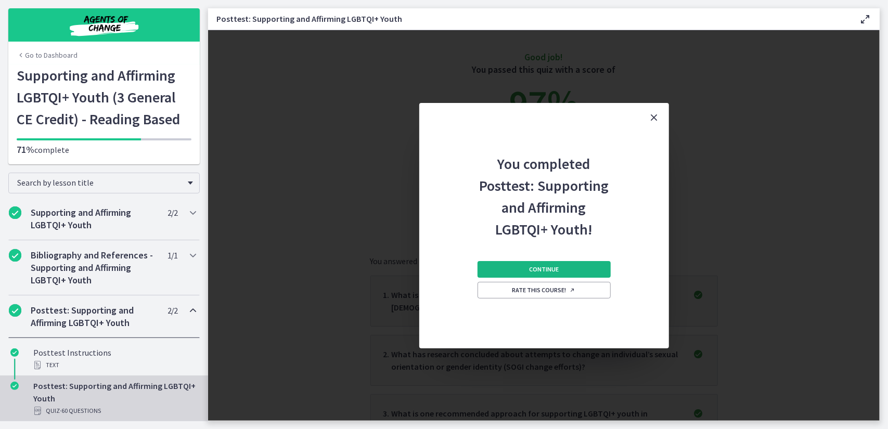
click at [534, 264] on button "Continue" at bounding box center [544, 269] width 133 height 17
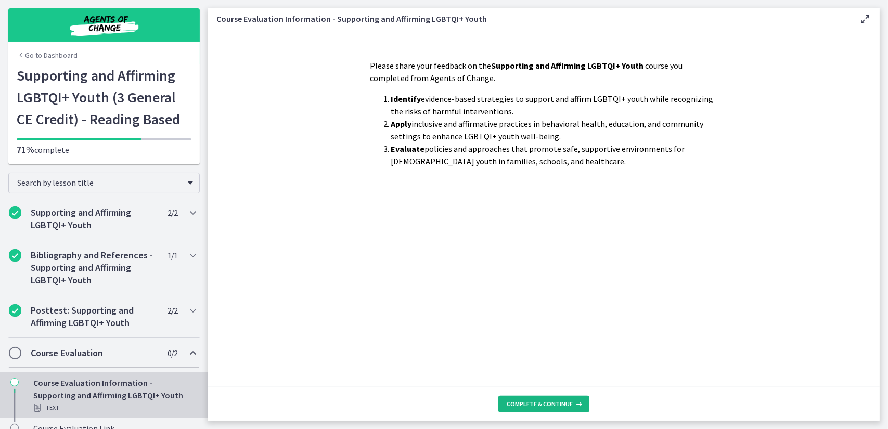
click at [546, 399] on button "Complete & continue" at bounding box center [544, 404] width 91 height 17
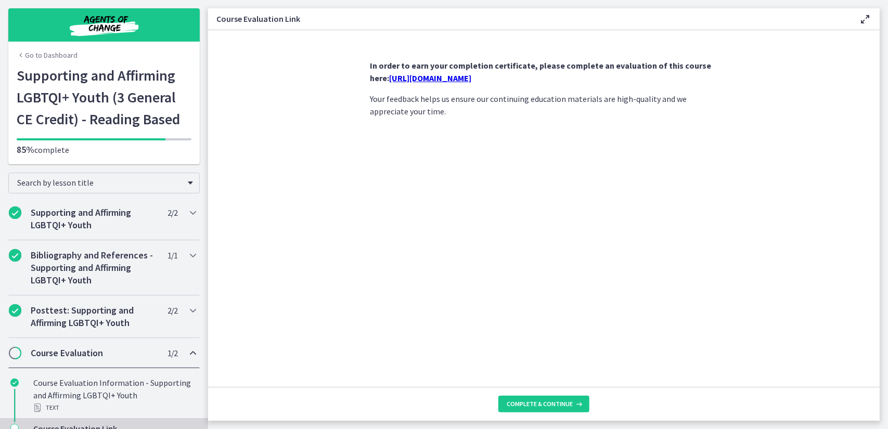
click at [469, 74] on link "[URL][DOMAIN_NAME]" at bounding box center [431, 78] width 82 height 10
click at [552, 405] on span "Complete & continue" at bounding box center [540, 404] width 66 height 8
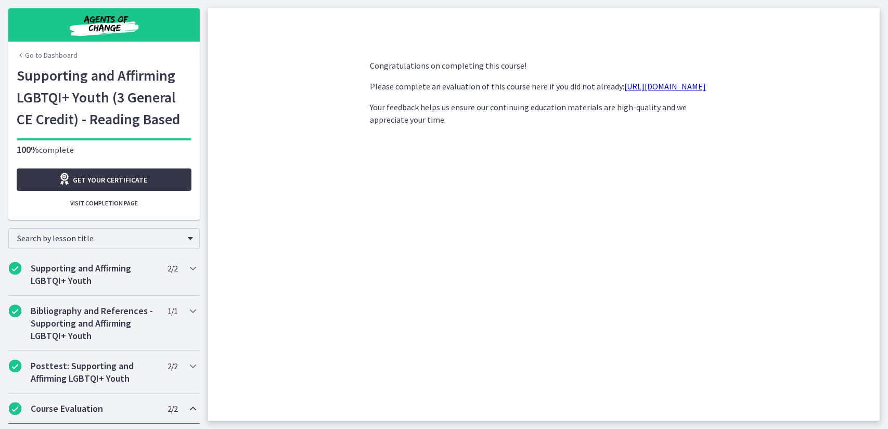
click at [115, 187] on div "Get your certificate" at bounding box center [103, 180] width 89 height 14
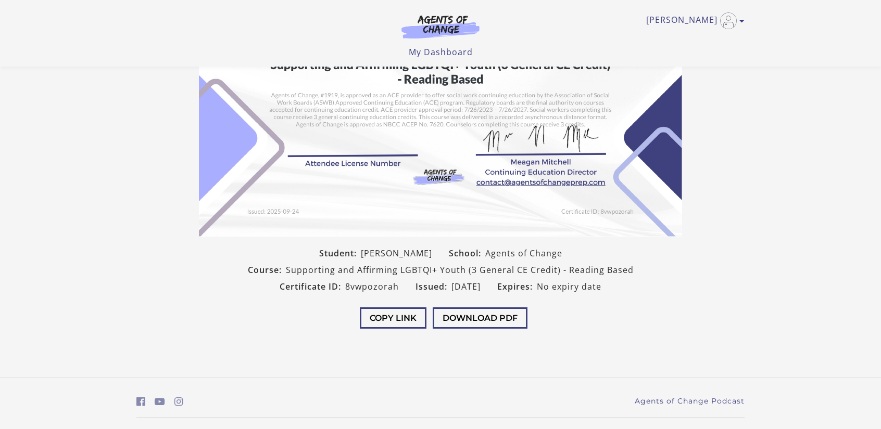
scroll to position [156, 0]
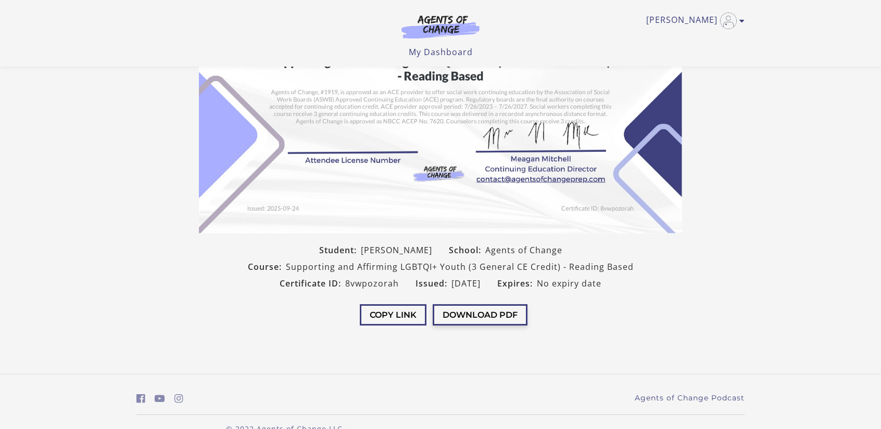
click at [501, 318] on button "Download PDF" at bounding box center [480, 314] width 95 height 21
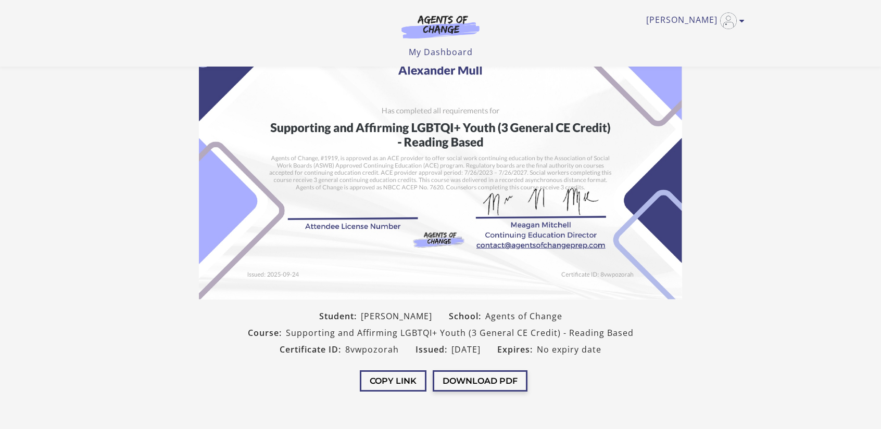
scroll to position [0, 0]
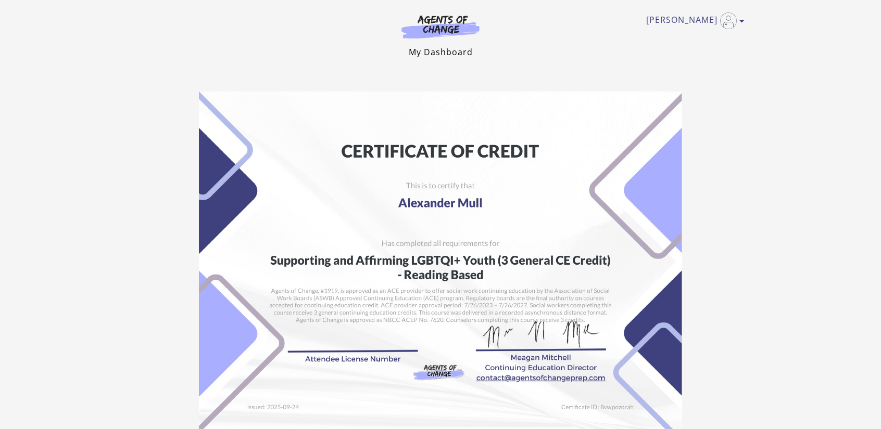
click at [414, 50] on link "My Dashboard" at bounding box center [441, 51] width 64 height 11
